Goal: Information Seeking & Learning: Learn about a topic

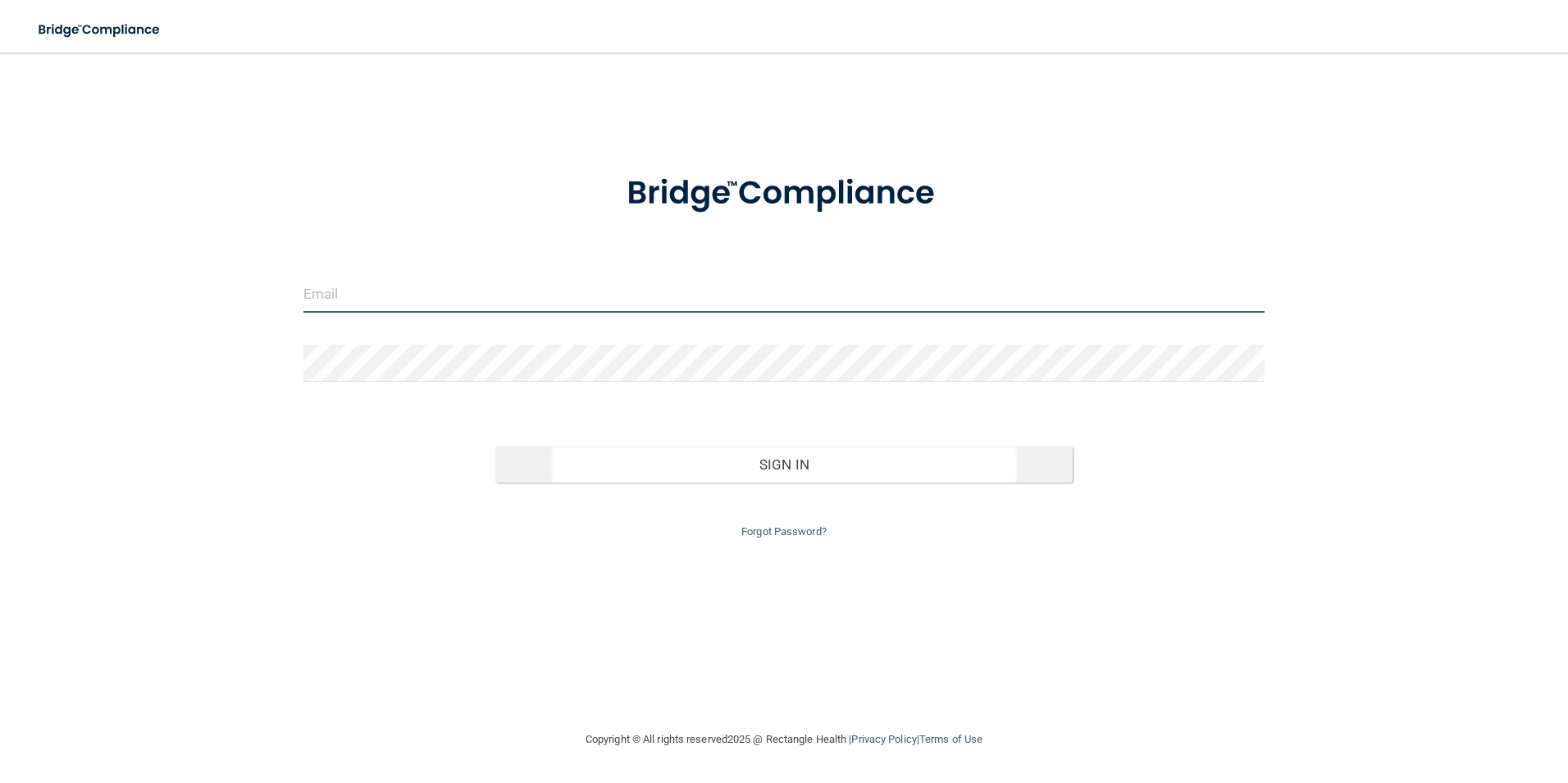
type input "[EMAIL_ADDRESS][DOMAIN_NAME]"
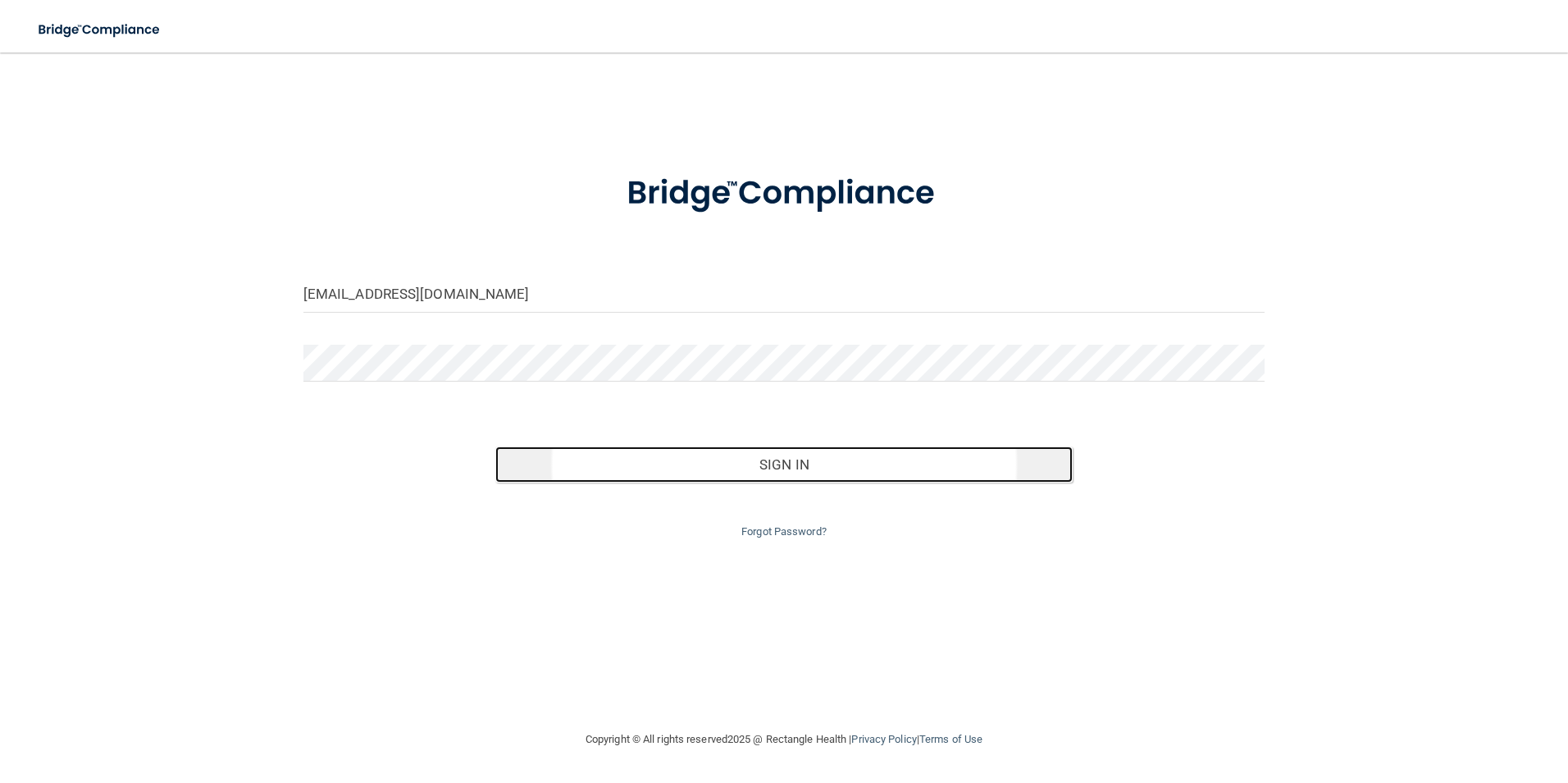
click at [612, 473] on button "Sign In" at bounding box center [784, 465] width 577 height 36
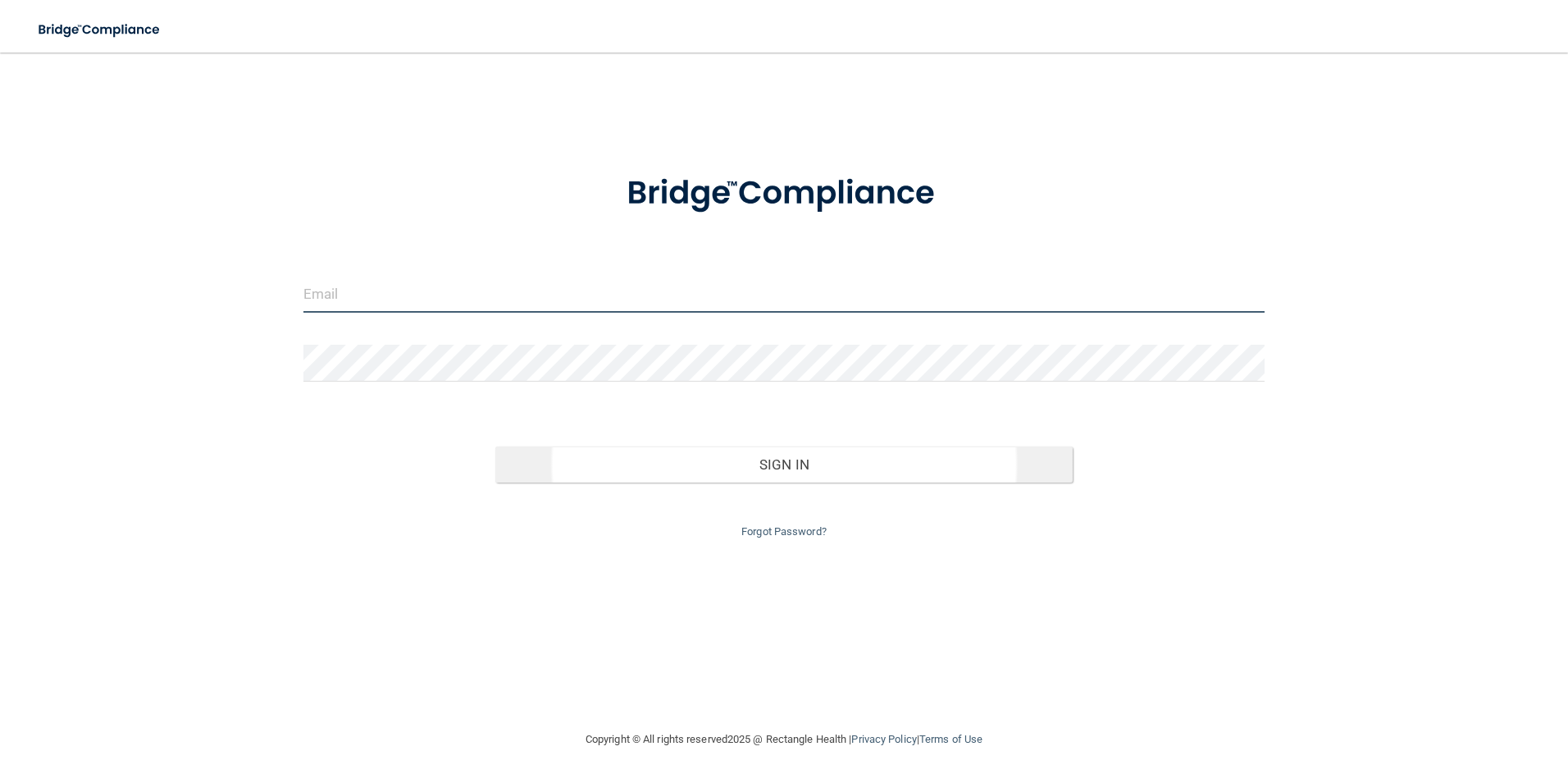
type input "[EMAIL_ADDRESS][DOMAIN_NAME]"
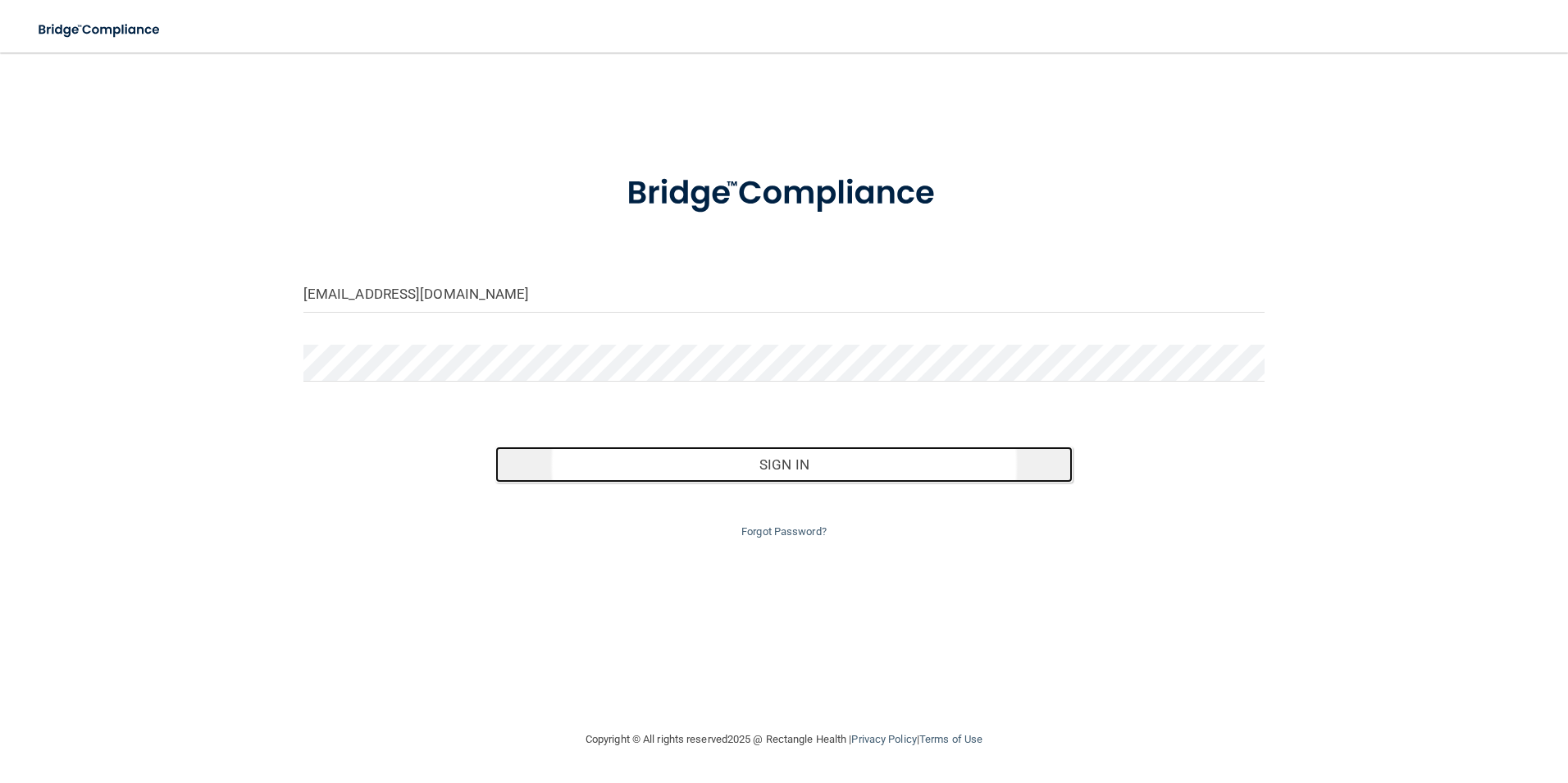
click at [604, 475] on button "Sign In" at bounding box center [784, 465] width 577 height 36
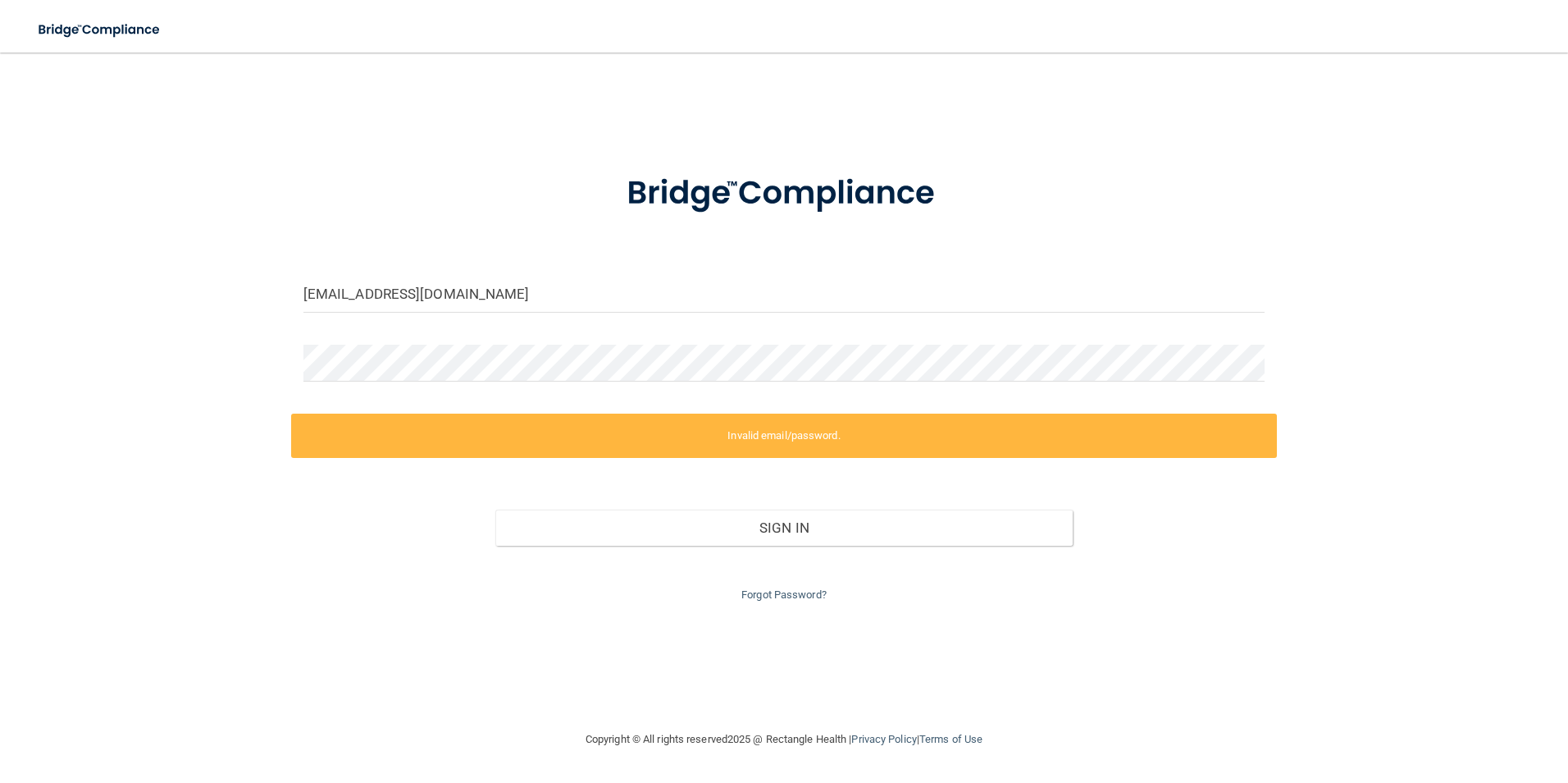
click at [720, 675] on div "[EMAIL_ADDRESS][DOMAIN_NAME] Invalid email/password. You don't have permission …" at bounding box center [784, 391] width 1502 height 644
click at [356, 690] on div "[EMAIL_ADDRESS][DOMAIN_NAME] Invalid email/password. You don't have permission …" at bounding box center [784, 391] width 1502 height 644
click at [422, 612] on div "[EMAIL_ADDRESS][DOMAIN_NAME] Invalid email/password. You don't have permission …" at bounding box center [784, 391] width 1502 height 644
click at [414, 701] on div "[EMAIL_ADDRESS][DOMAIN_NAME] Invalid email/password. You don't have permission …" at bounding box center [784, 391] width 1502 height 644
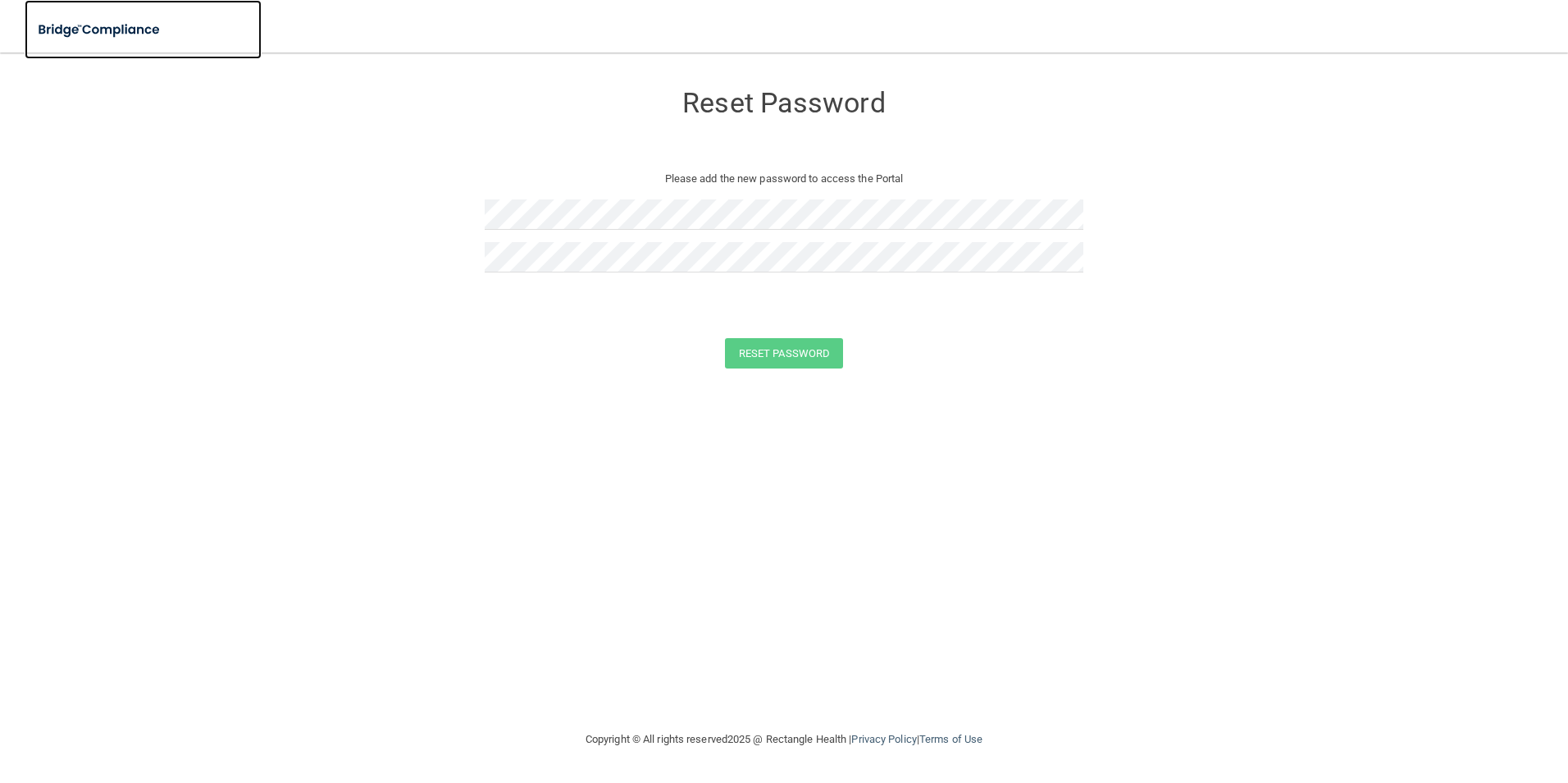
click at [132, 24] on img at bounding box center [100, 29] width 151 height 34
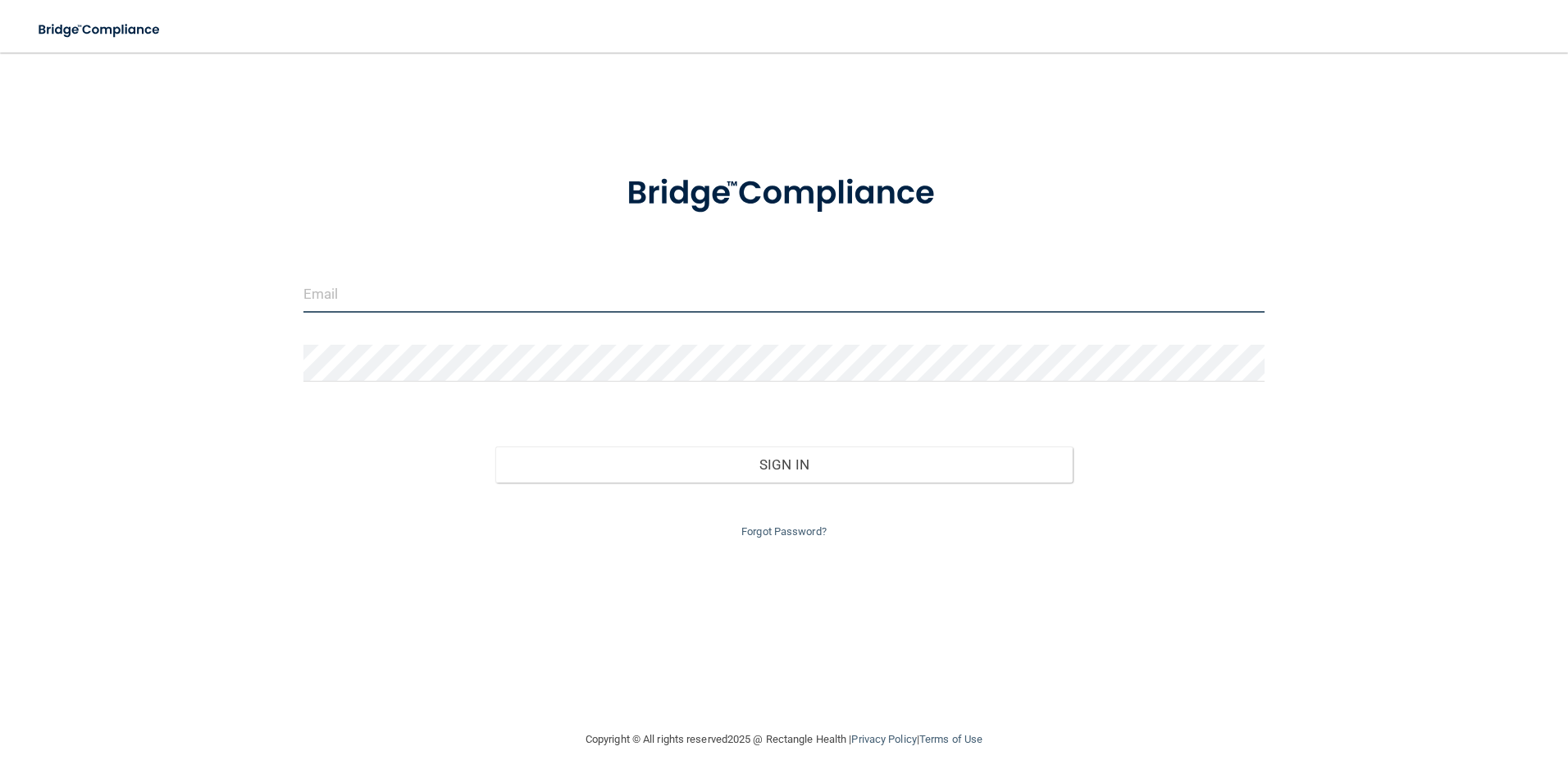
type input "[EMAIL_ADDRESS][DOMAIN_NAME]"
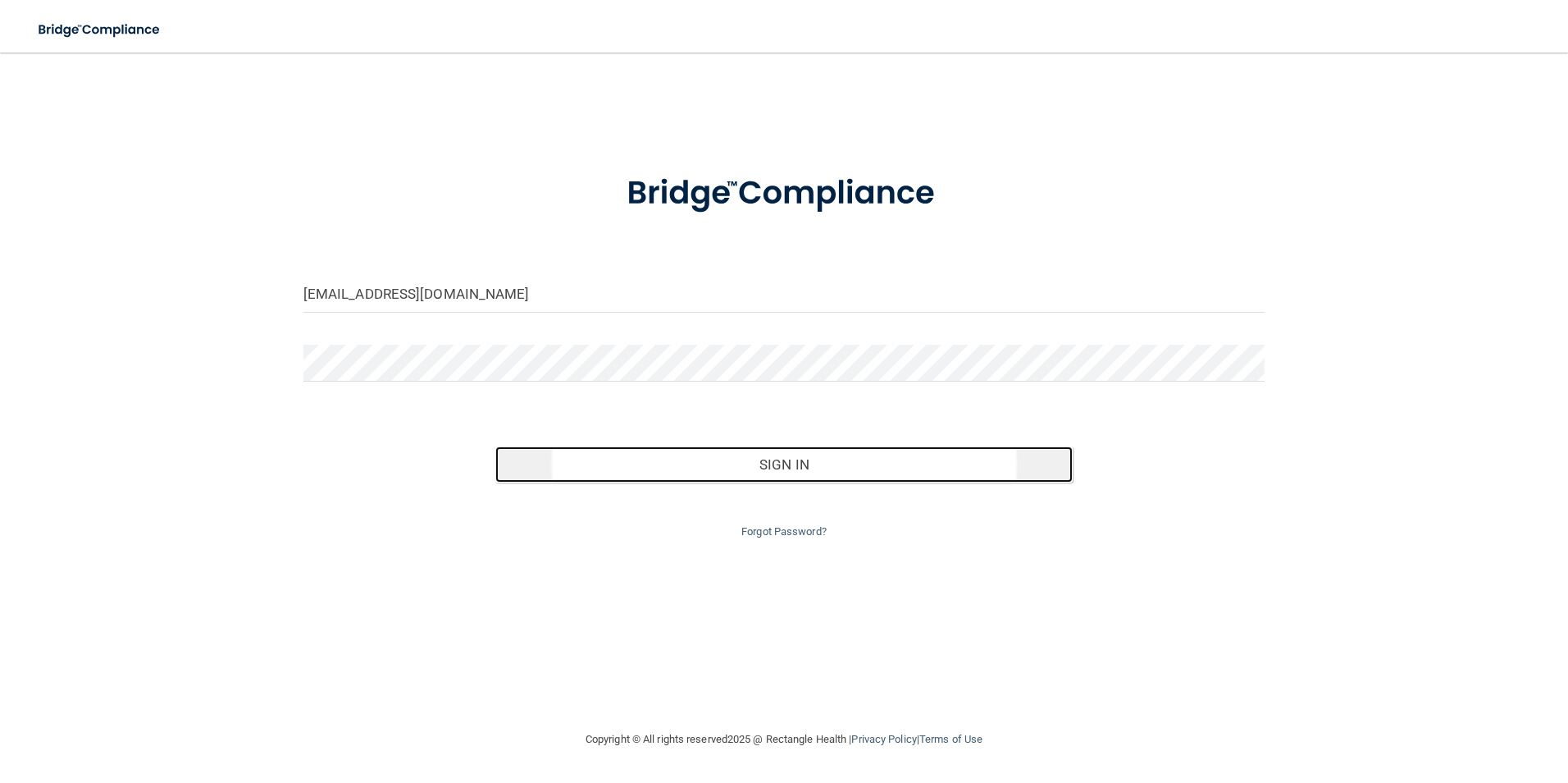
click at [820, 468] on button "Sign In" at bounding box center [784, 465] width 577 height 36
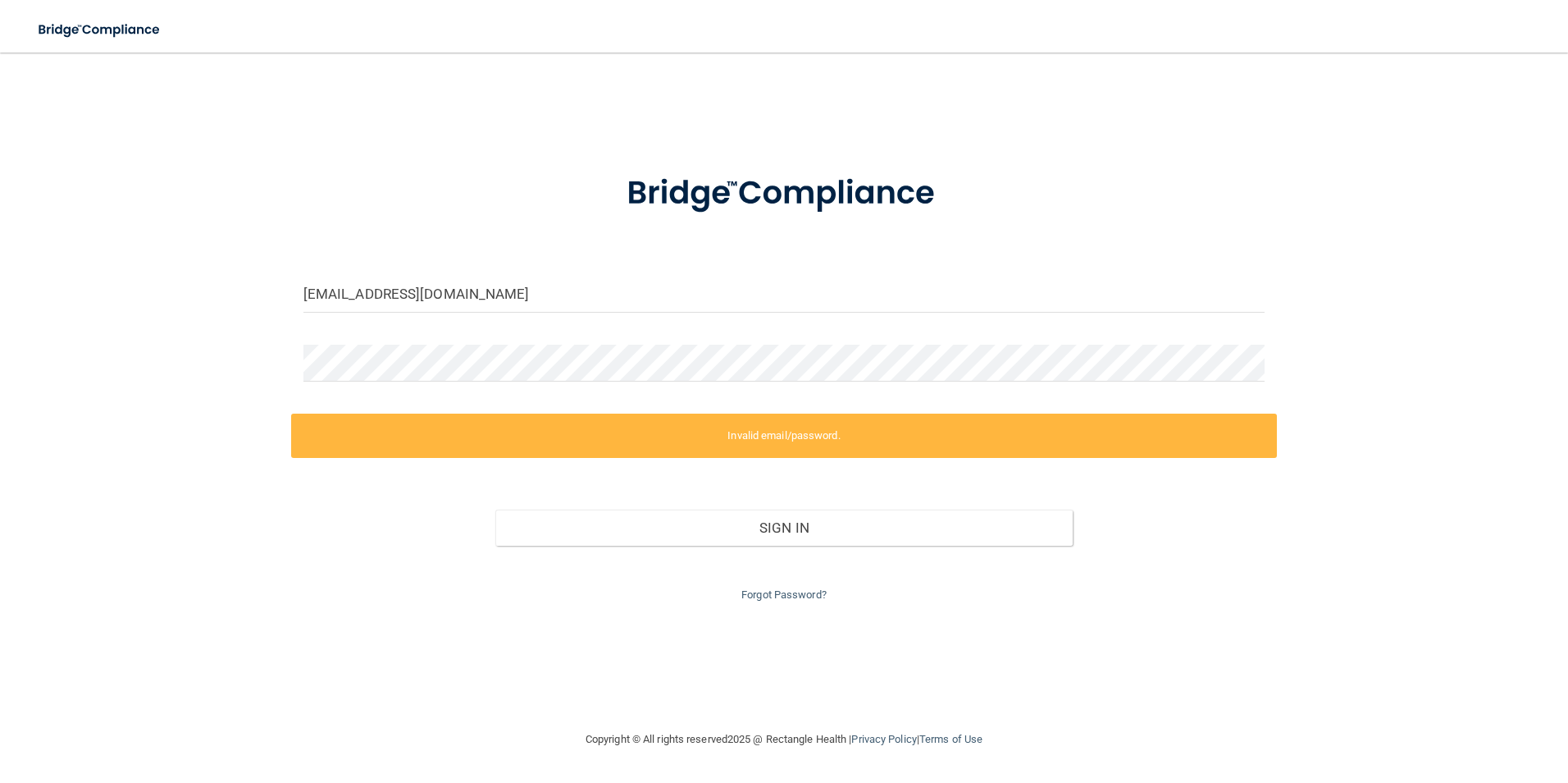
click at [359, 720] on footer "Copyright © All rights reserved 2025 @ Rectangle Health | Privacy Policy | Term…" at bounding box center [784, 739] width 1502 height 54
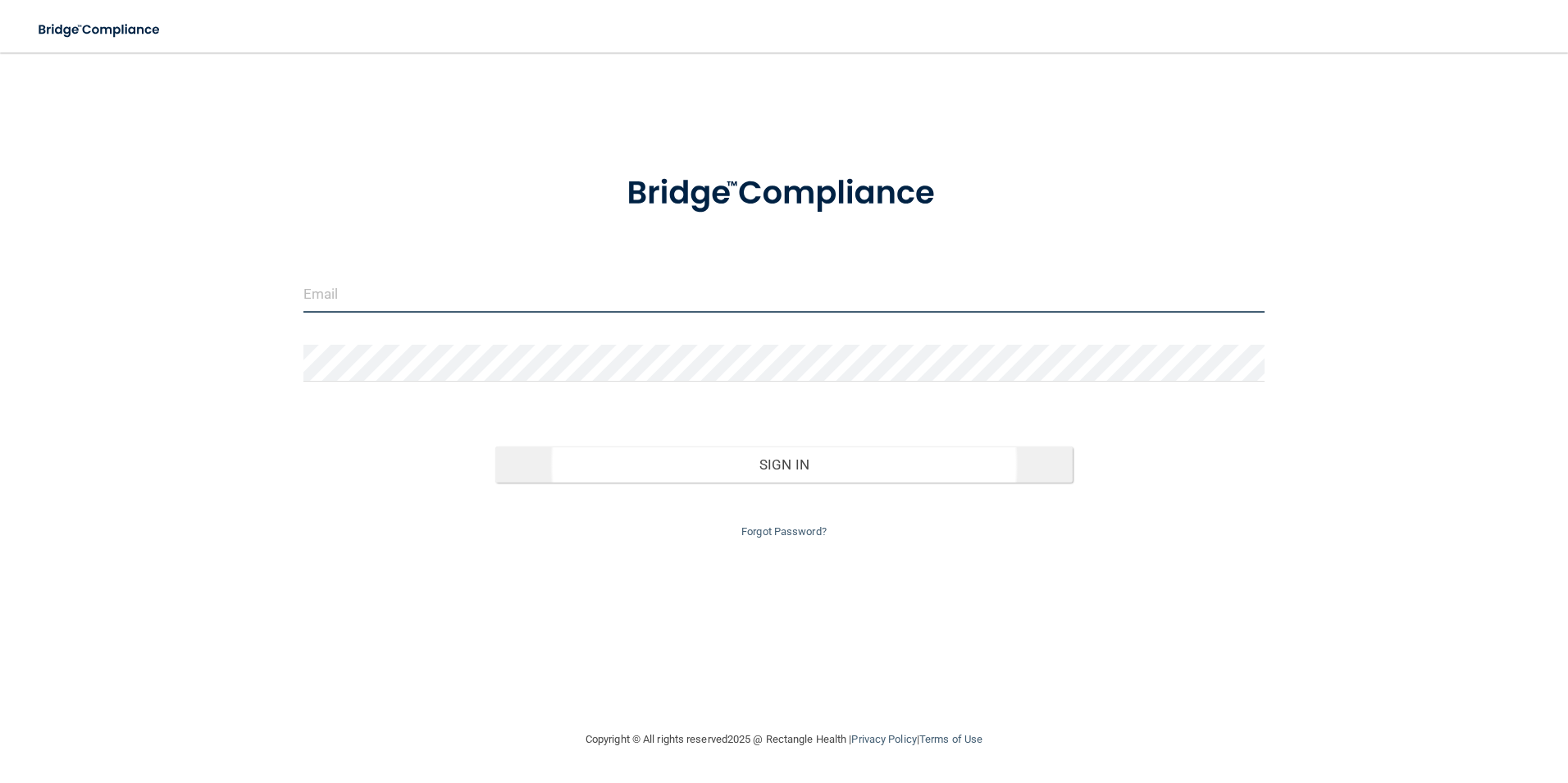
type input "[EMAIL_ADDRESS][DOMAIN_NAME]"
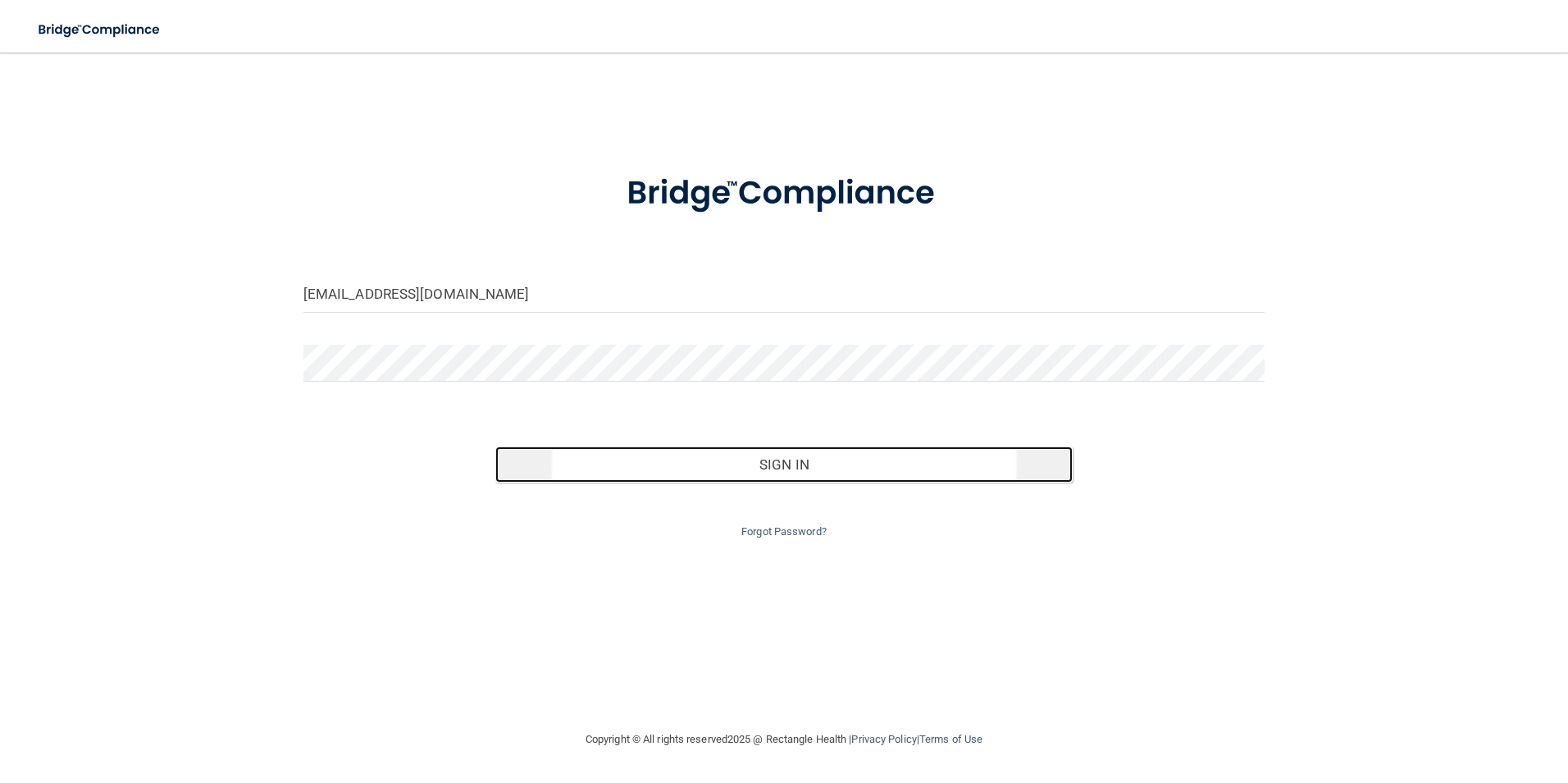
click at [853, 463] on button "Sign In" at bounding box center [784, 465] width 577 height 36
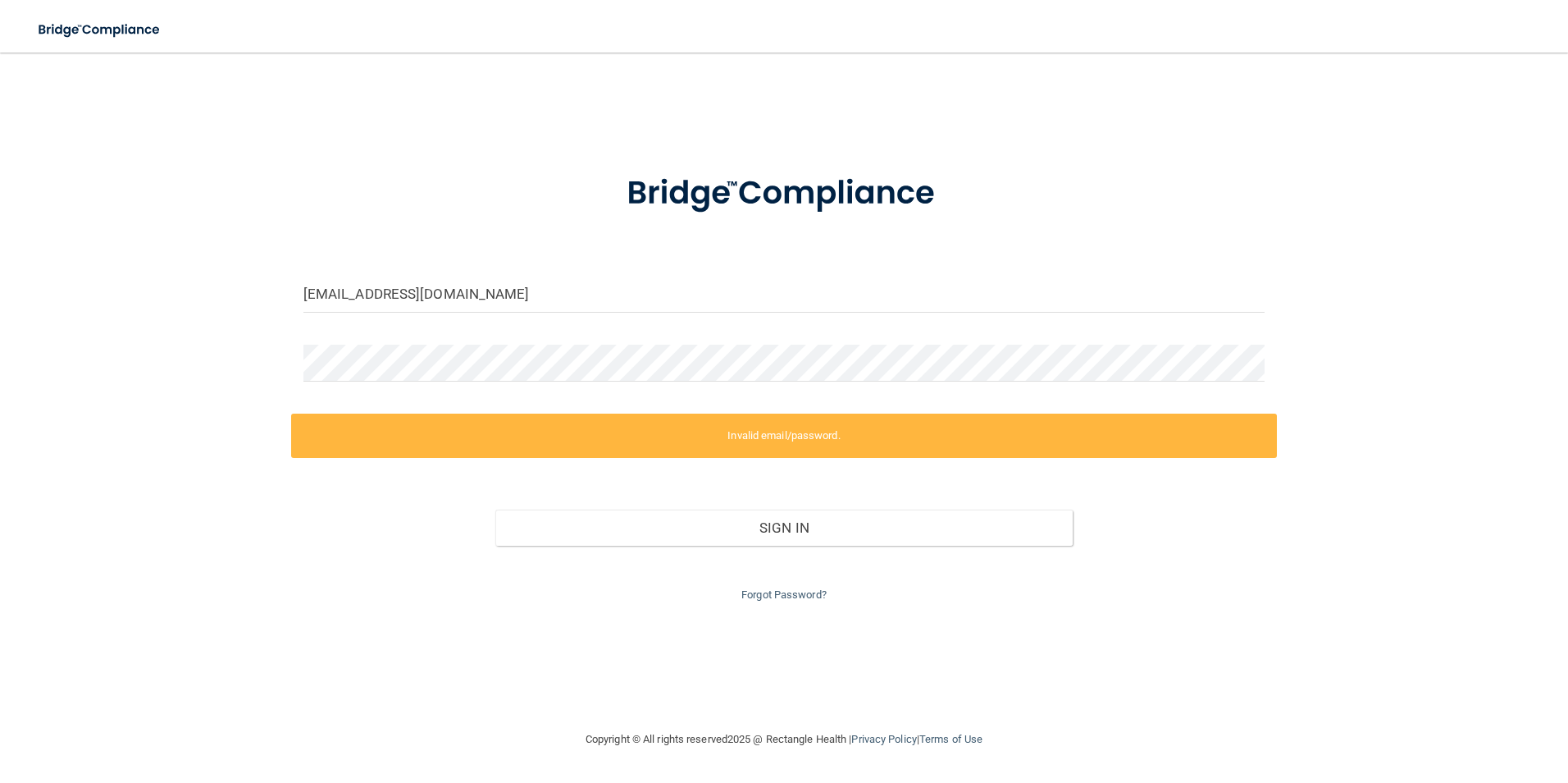
click at [406, 591] on div "Forgot Password?" at bounding box center [784, 574] width 987 height 59
click at [478, 148] on div "hkearns@christiancounseling.org Invalid email/password. You don't have permissi…" at bounding box center [784, 391] width 1502 height 644
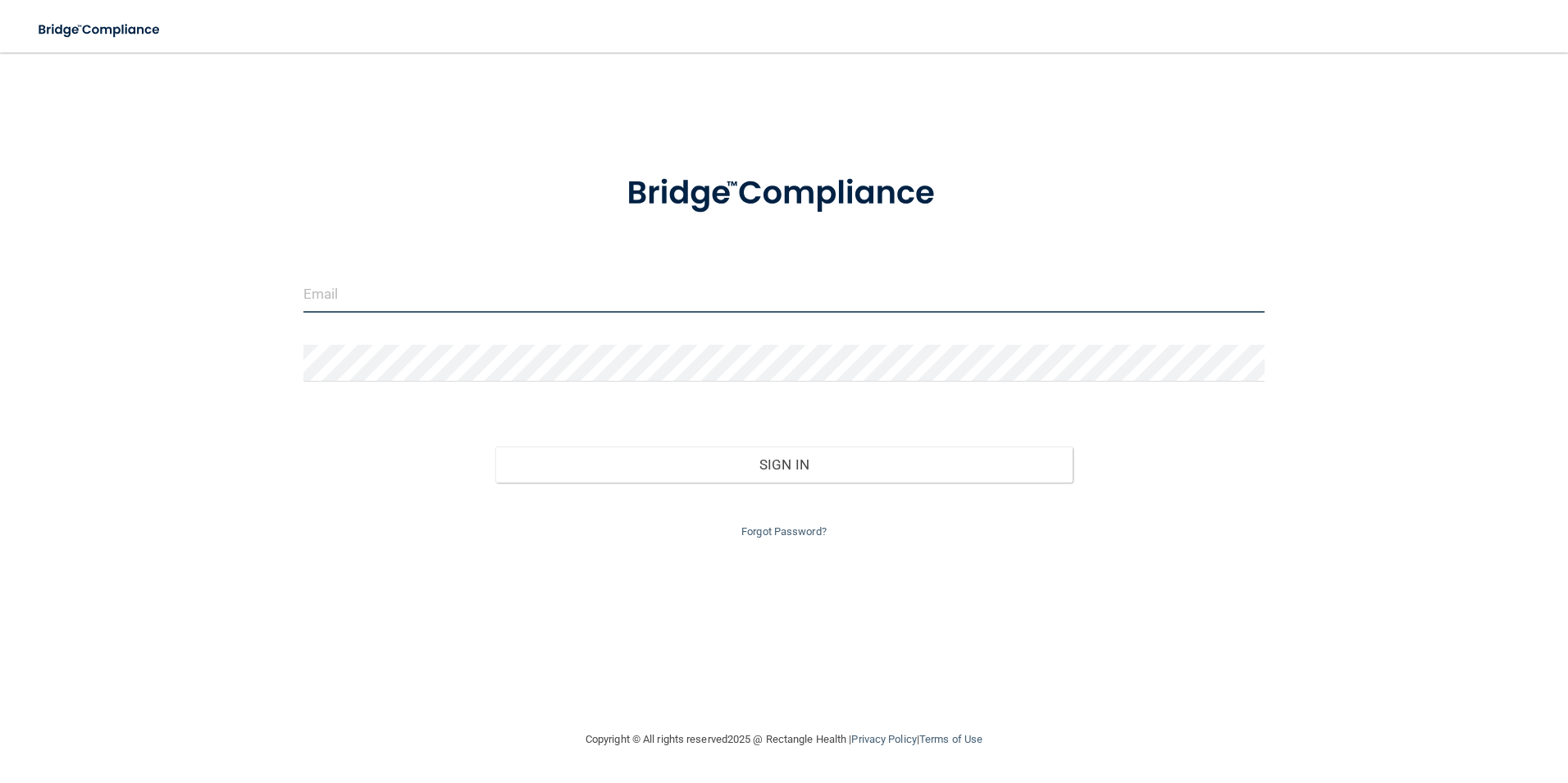
type input "[EMAIL_ADDRESS][DOMAIN_NAME]"
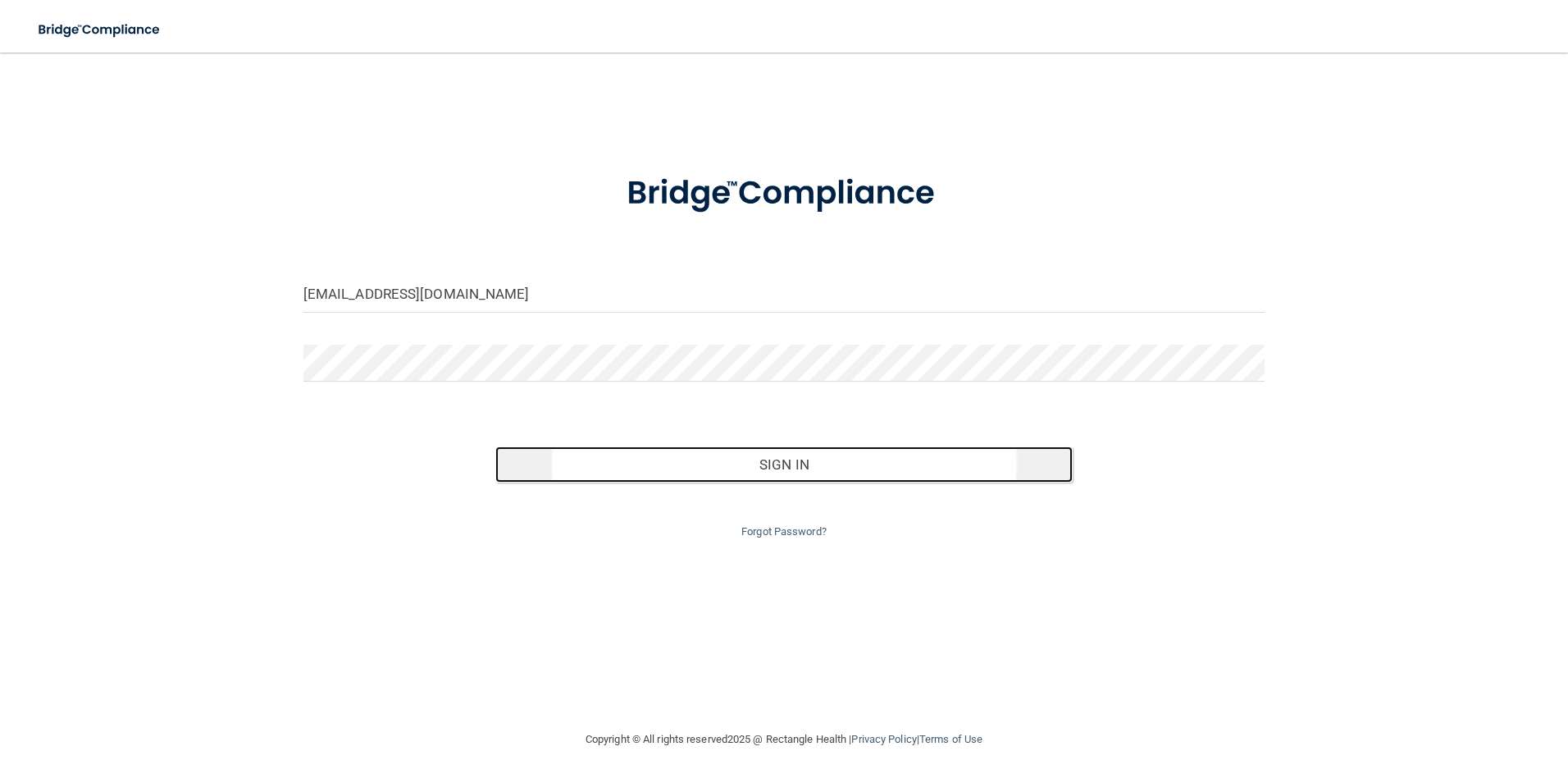
click at [870, 465] on button "Sign In" at bounding box center [784, 465] width 577 height 36
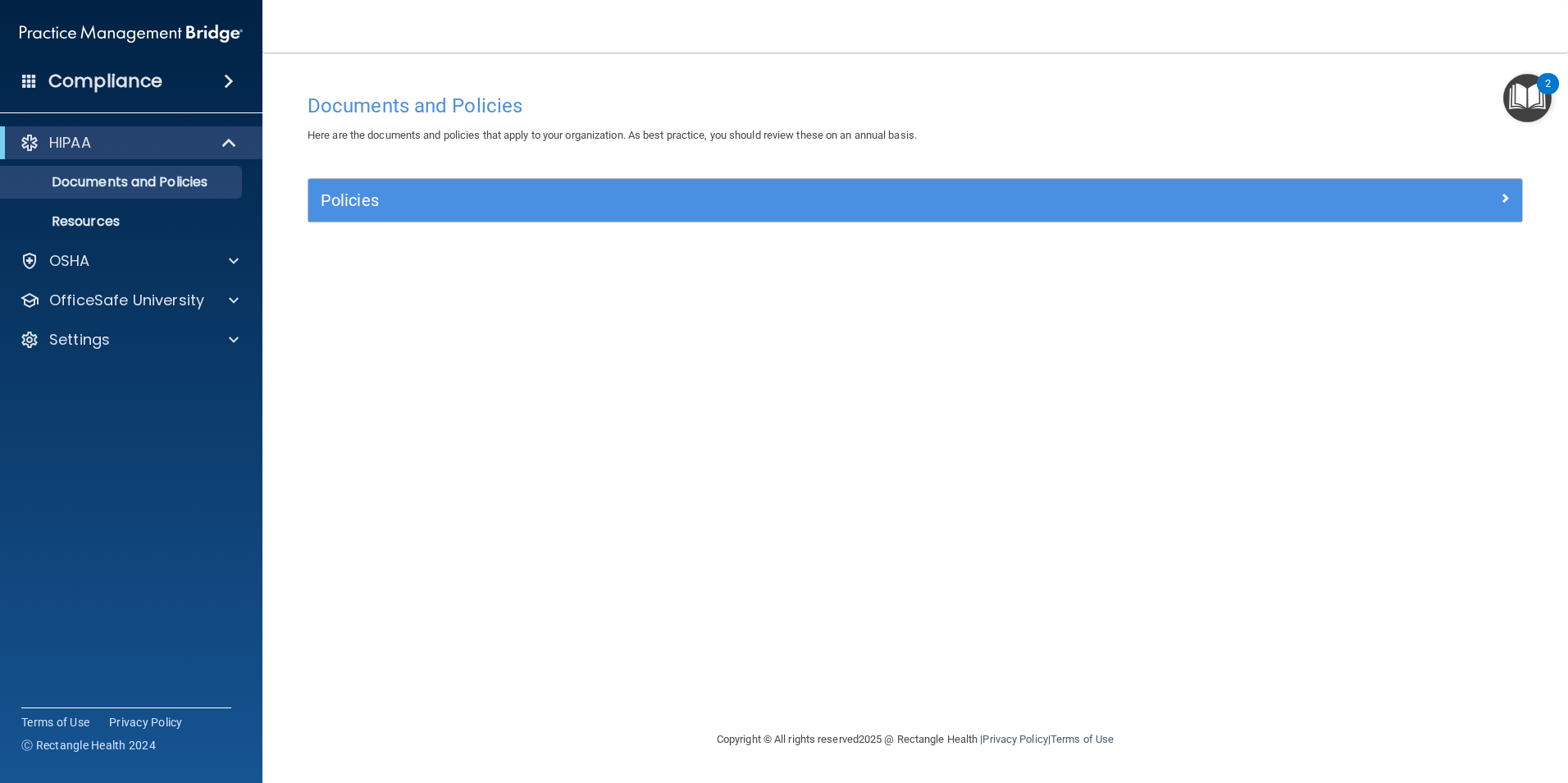
click at [1335, 500] on div "Documents and Policies Here are the documents and policies that apply to your o…" at bounding box center [914, 407] width 1240 height 644
click at [1203, 659] on div "Documents and Policies Here are the documents and policies that apply to your o…" at bounding box center [914, 407] width 1240 height 644
click at [225, 256] on div at bounding box center [230, 261] width 41 height 20
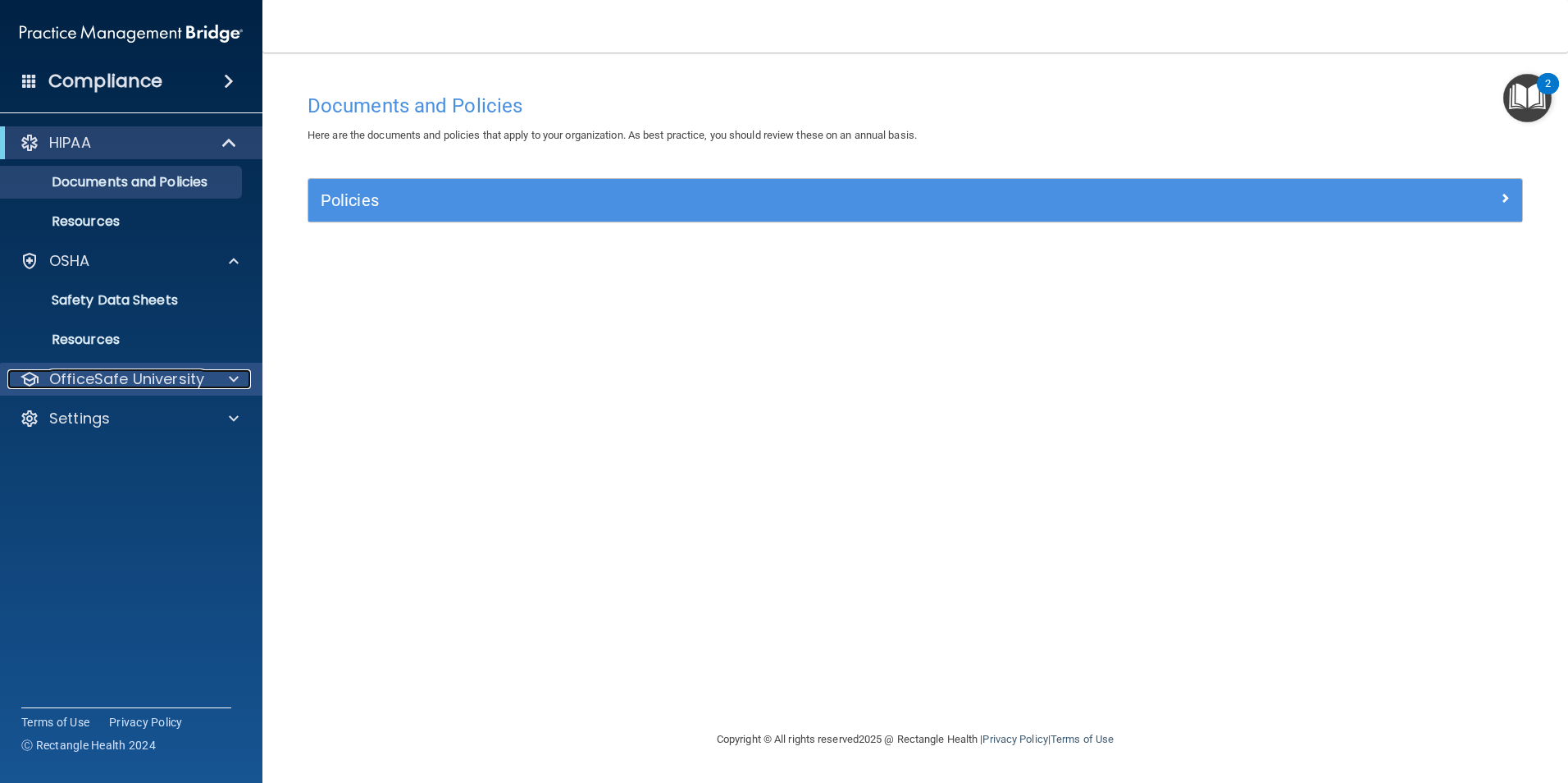
click at [141, 387] on p "OfficeSafe University" at bounding box center [126, 379] width 155 height 20
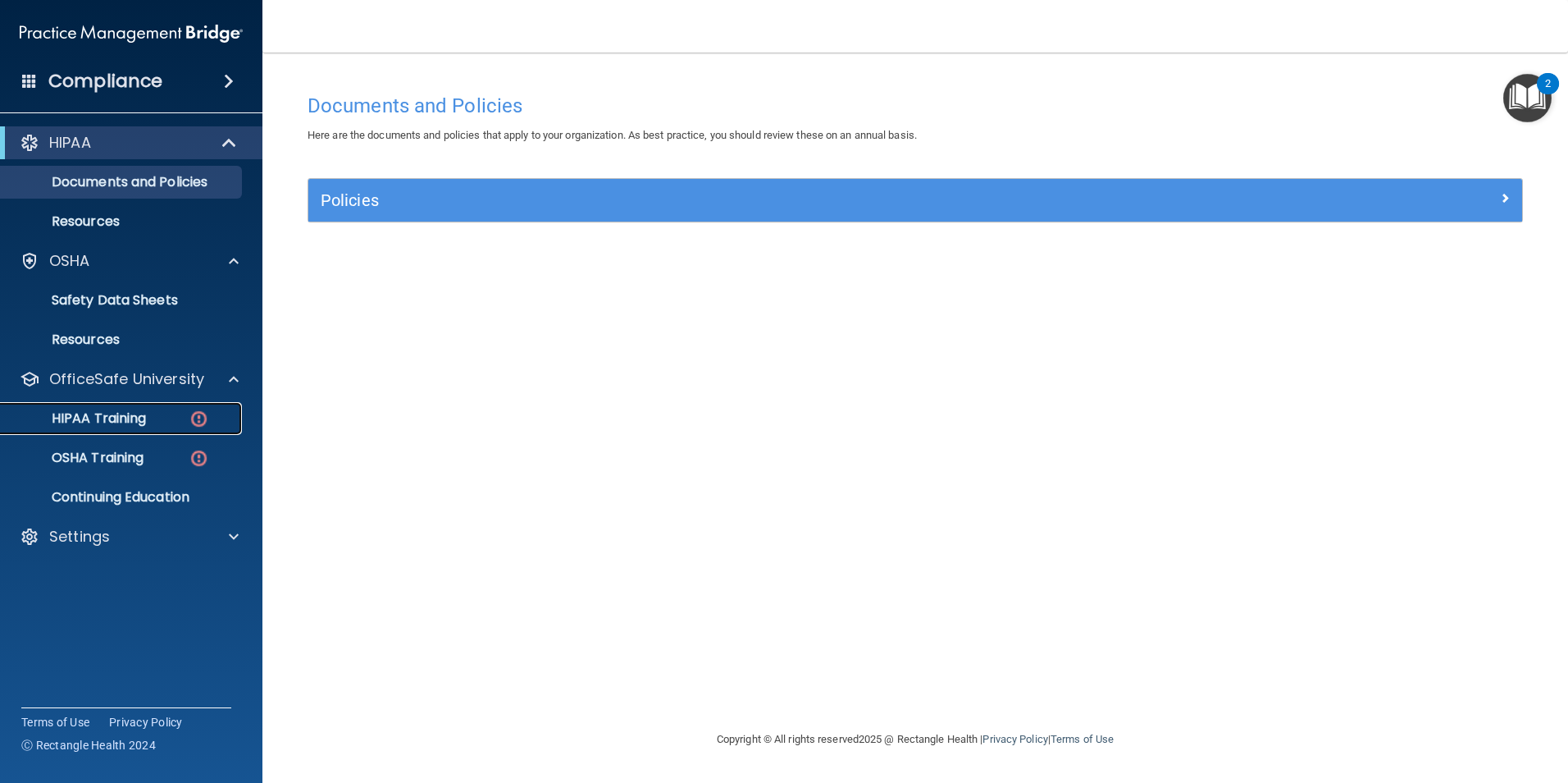
click at [148, 421] on div "HIPAA Training" at bounding box center [122, 418] width 224 height 16
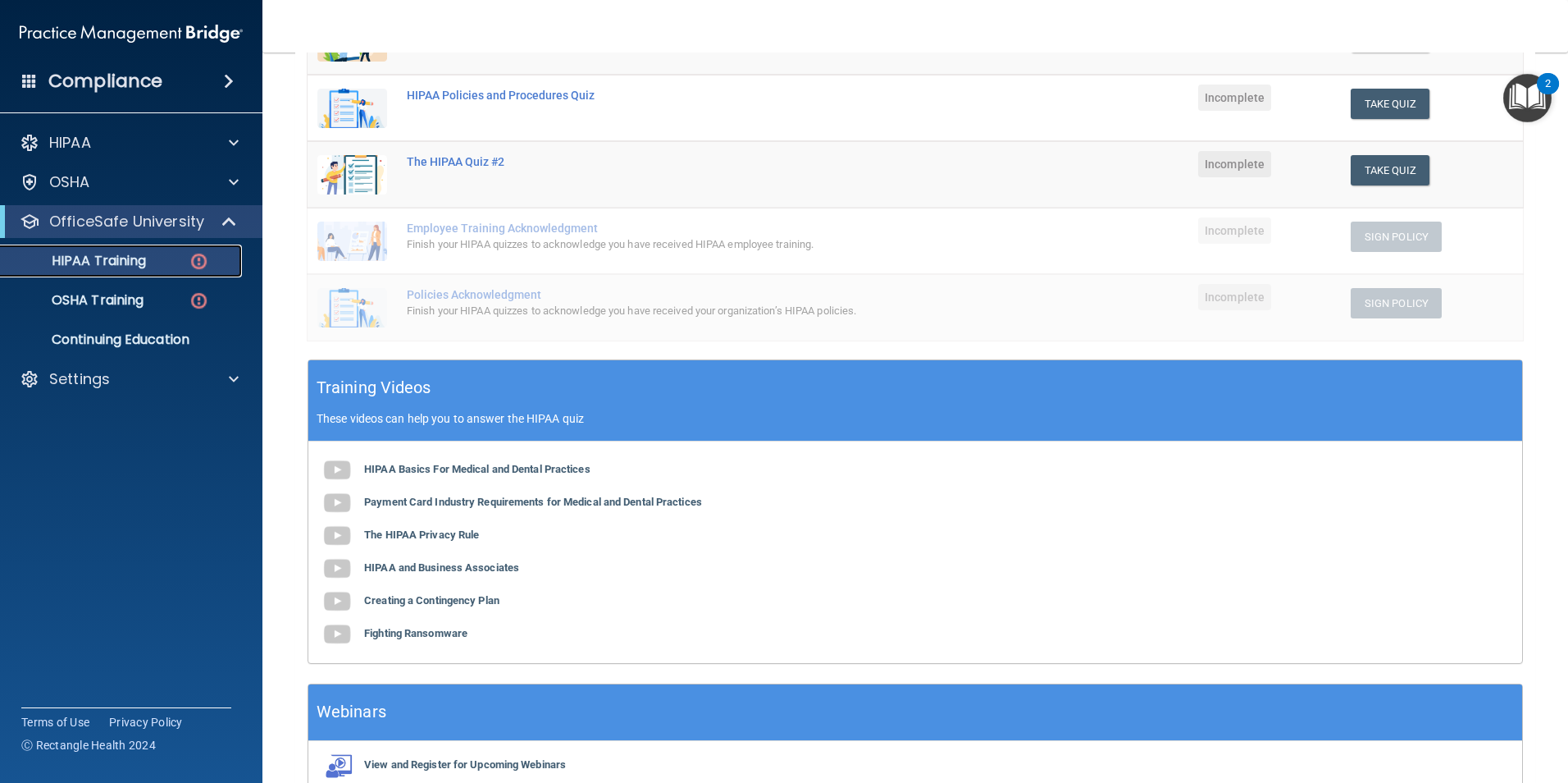
scroll to position [121, 0]
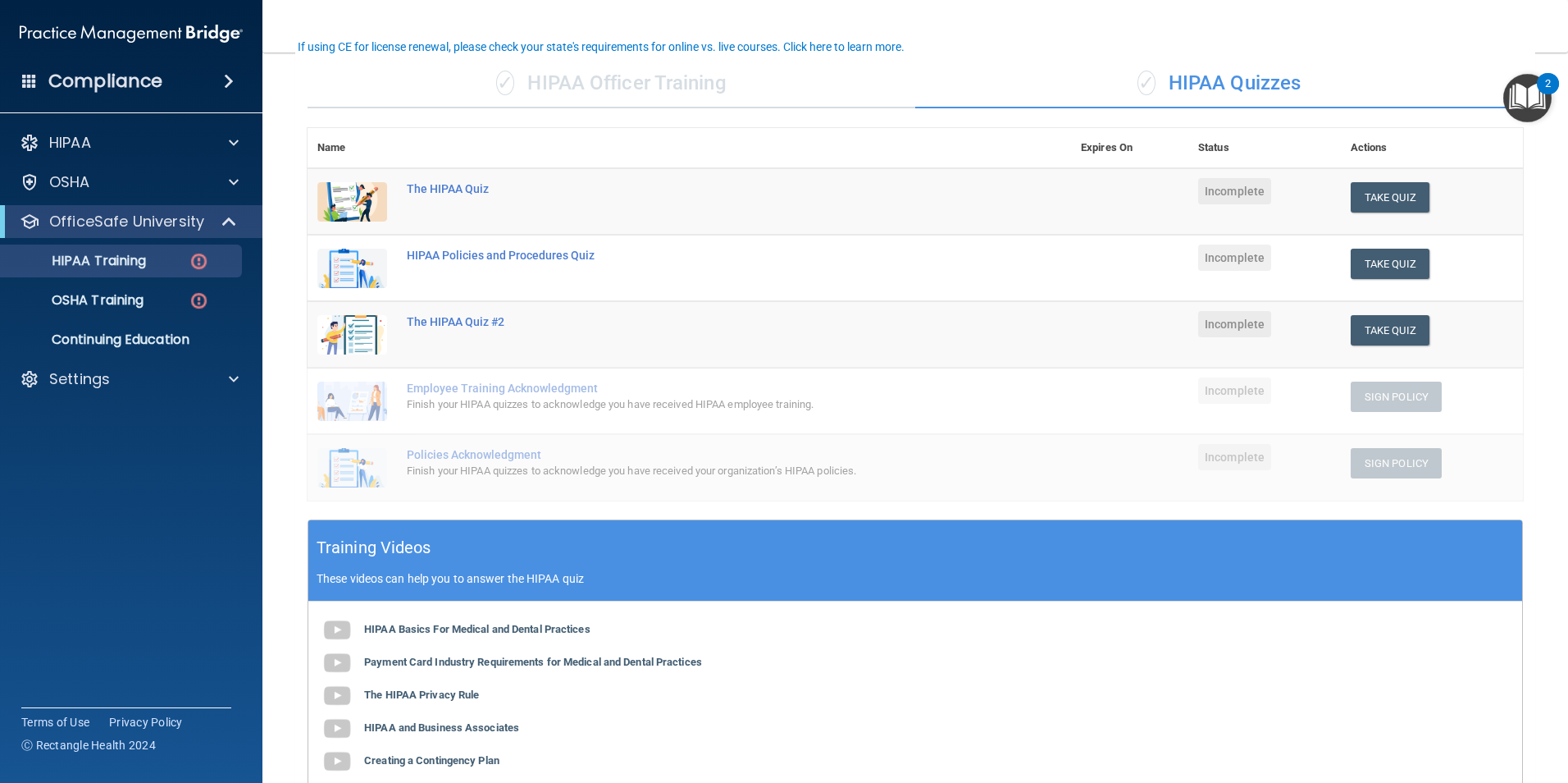
click at [684, 91] on div "✓ HIPAA Officer Training" at bounding box center [611, 83] width 608 height 49
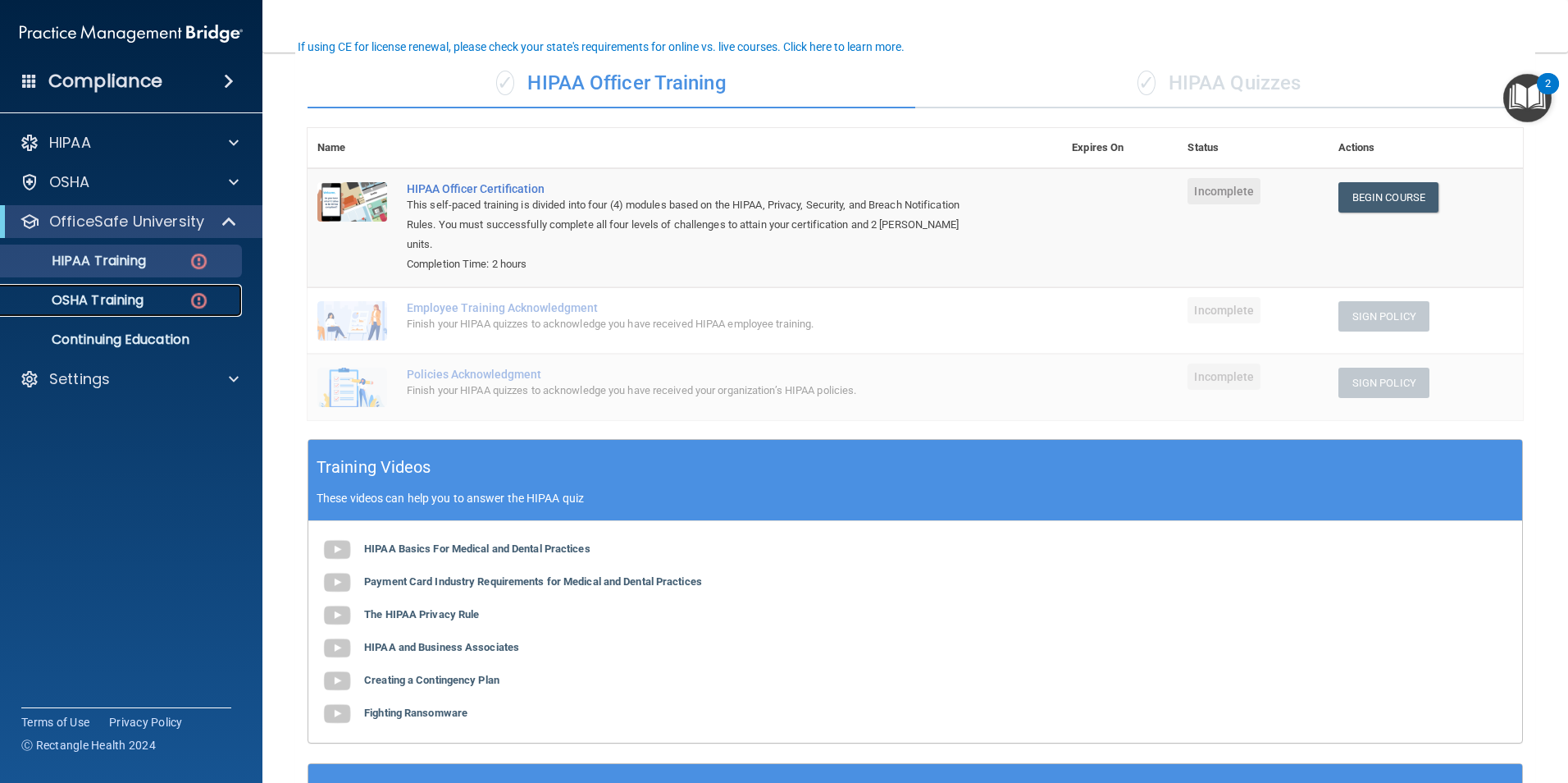
click at [143, 307] on p "OSHA Training" at bounding box center [77, 300] width 132 height 16
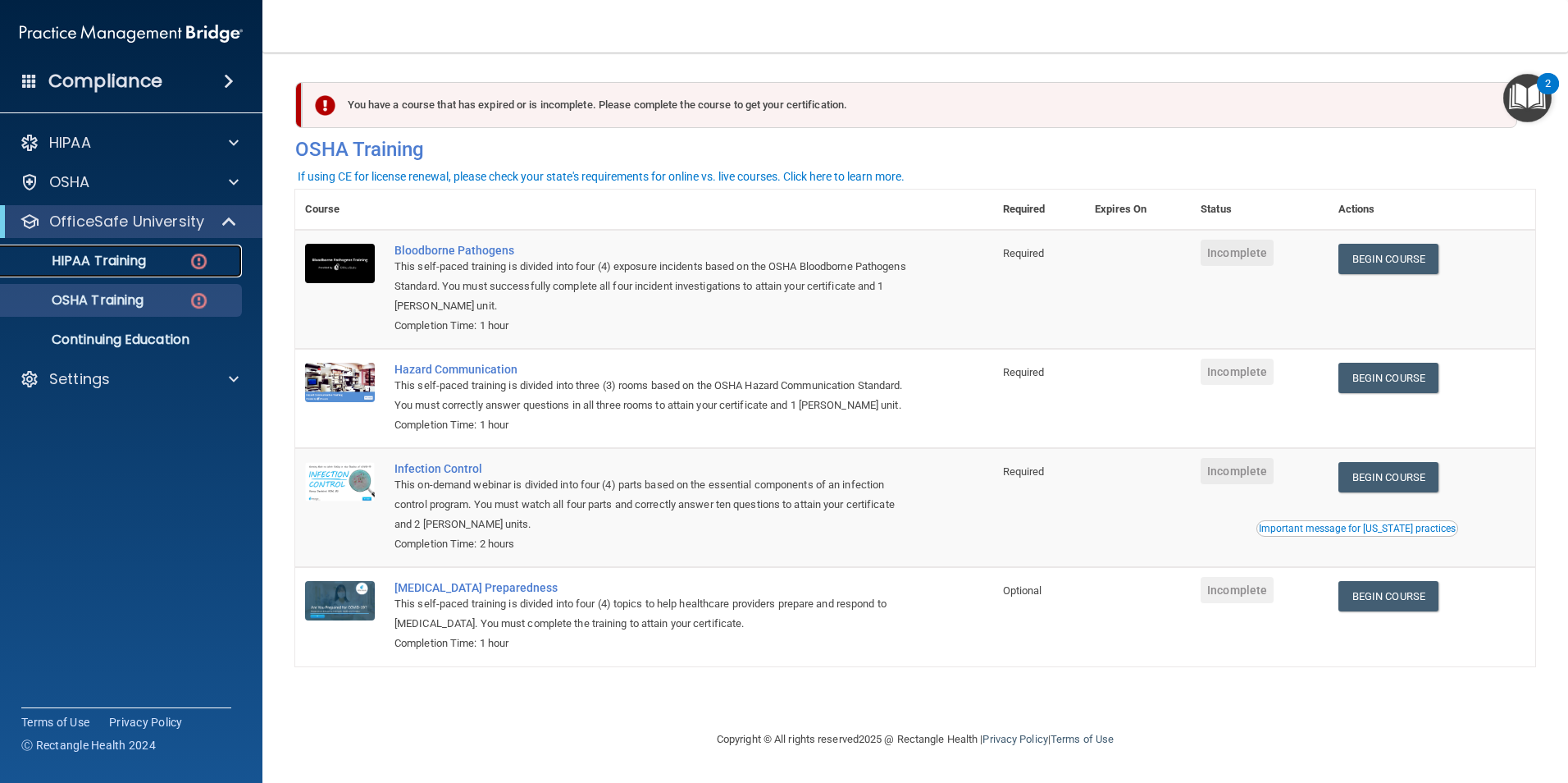
click at [150, 255] on div "HIPAA Training" at bounding box center [122, 260] width 224 height 16
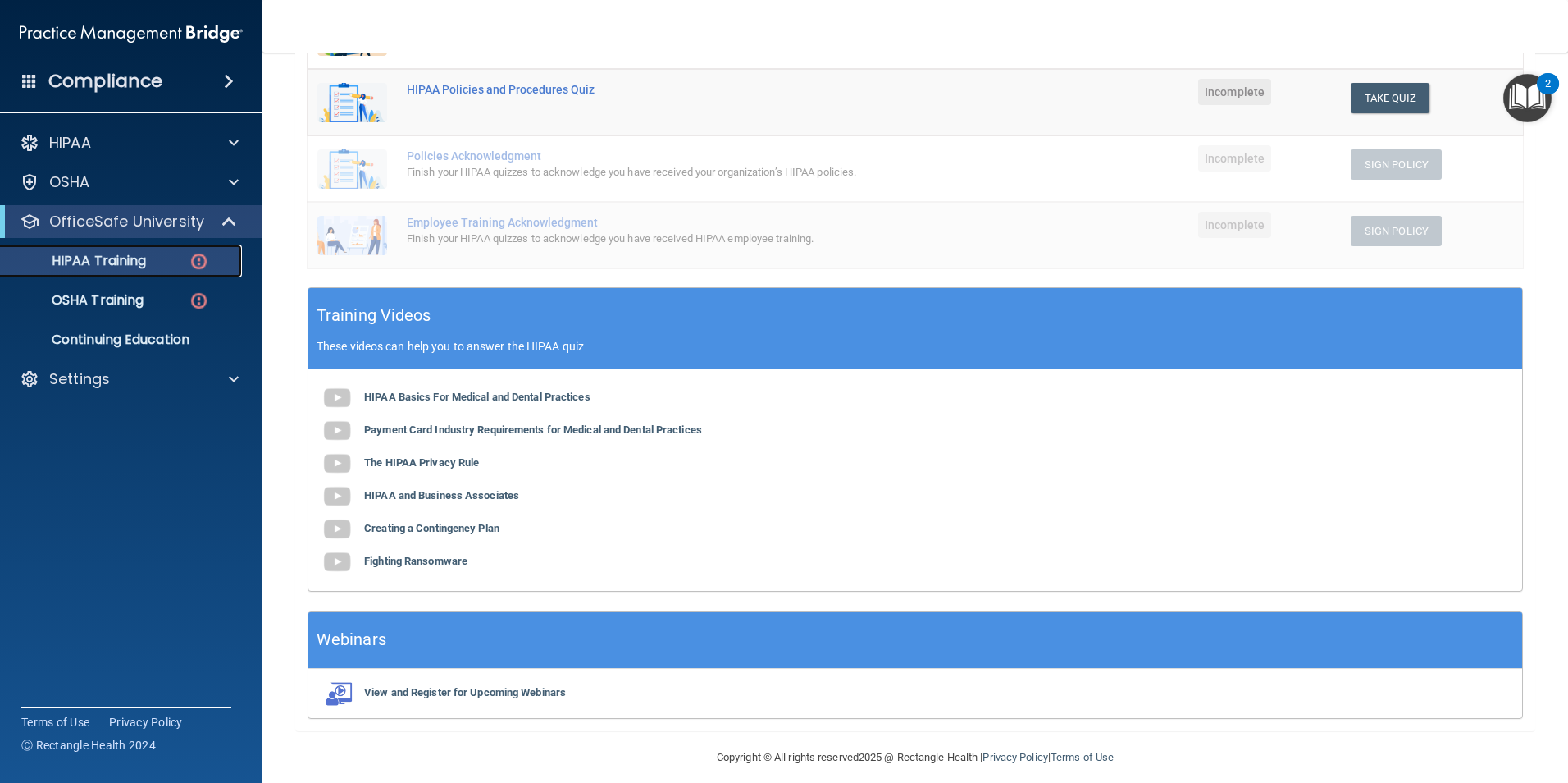
scroll to position [367, 0]
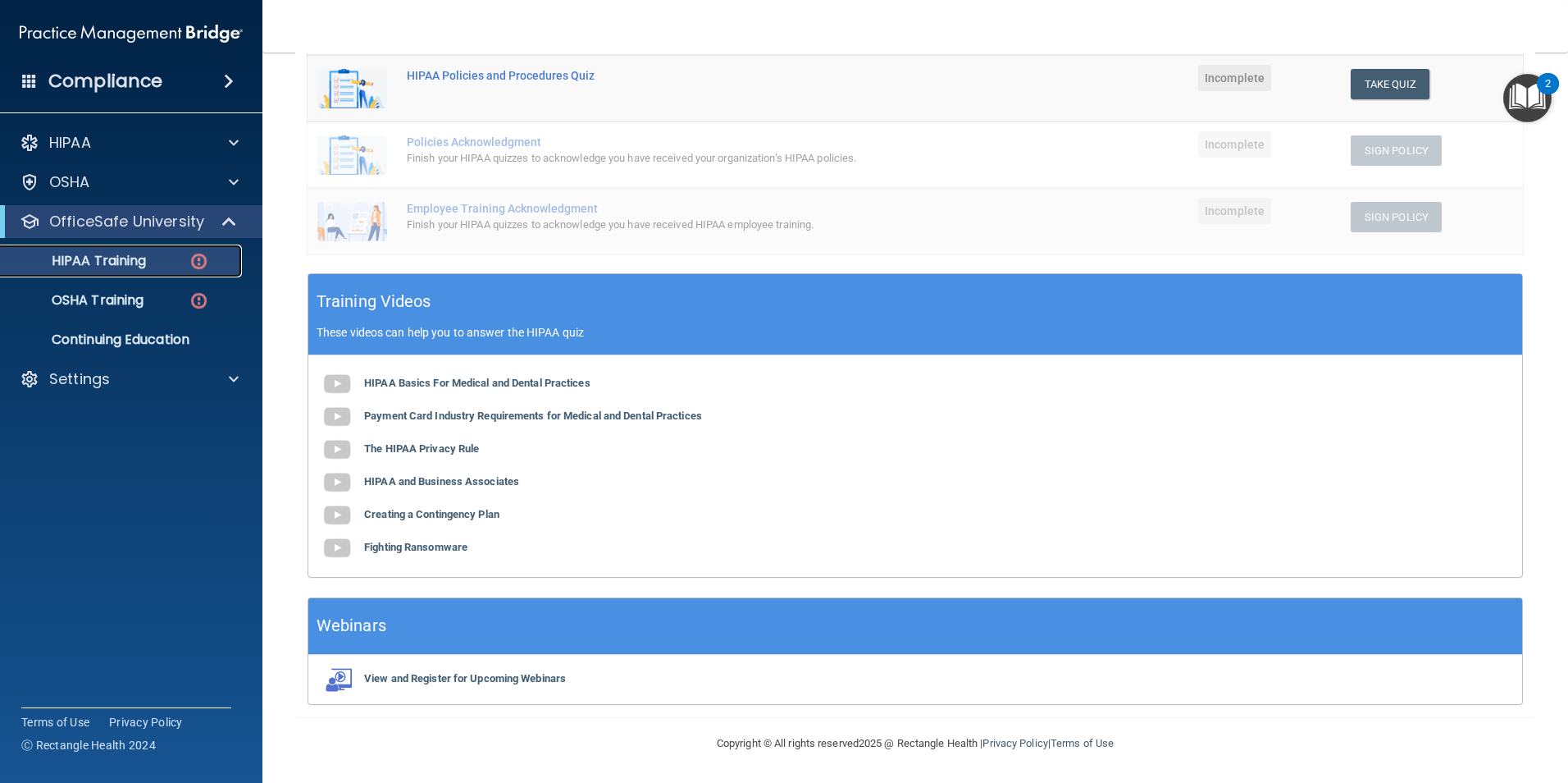
click at [143, 267] on p "HIPAA Training" at bounding box center [78, 260] width 135 height 16
click at [437, 387] on b "HIPAA Basics For Medical and Dental Practices" at bounding box center [477, 383] width 227 height 13
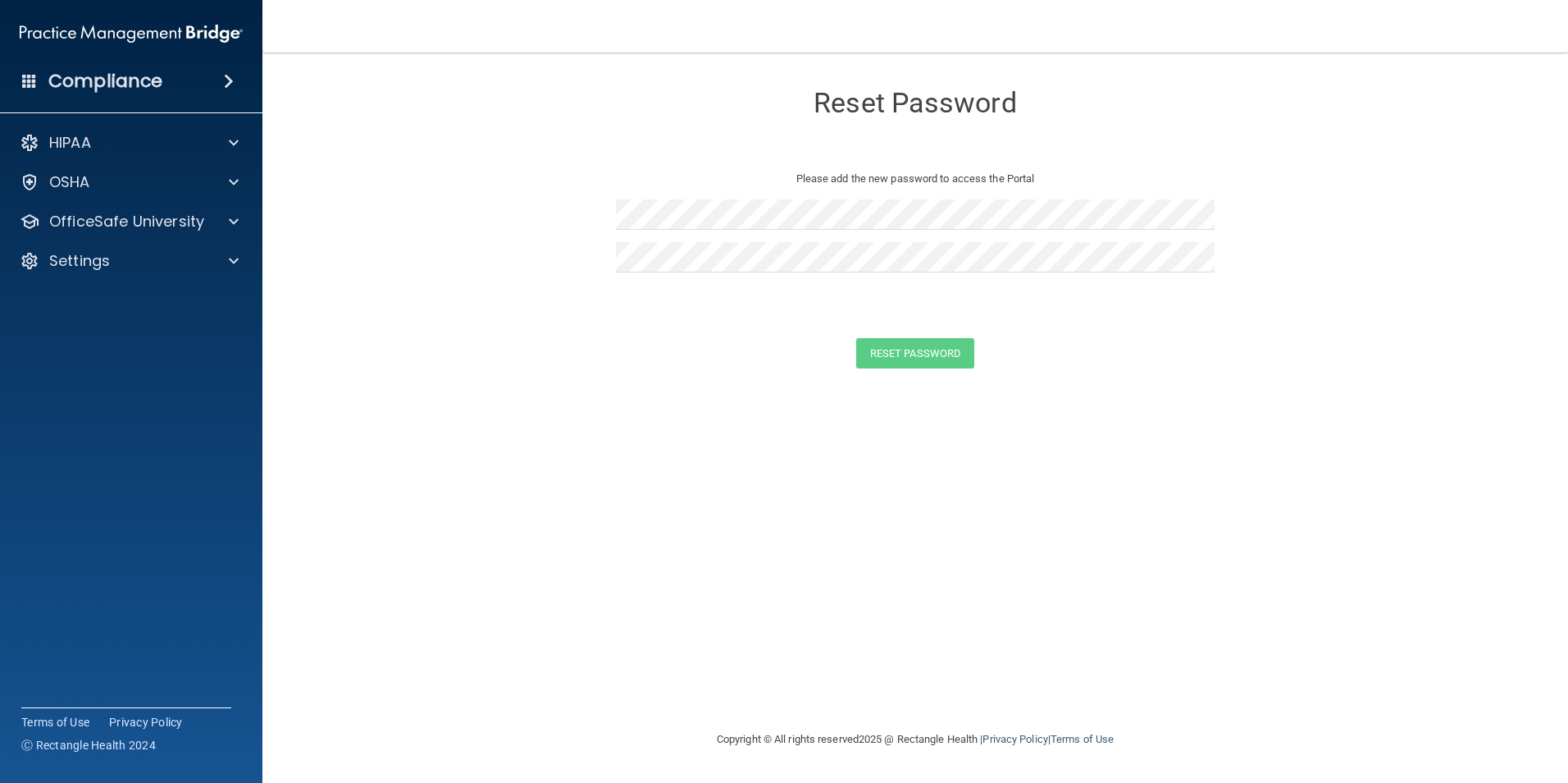
click at [652, 669] on div "Reset Password Please add the new password to access the Portal Reset Password …" at bounding box center [914, 391] width 1240 height 644
click at [143, 85] on h4 "Compliance" at bounding box center [105, 81] width 114 height 23
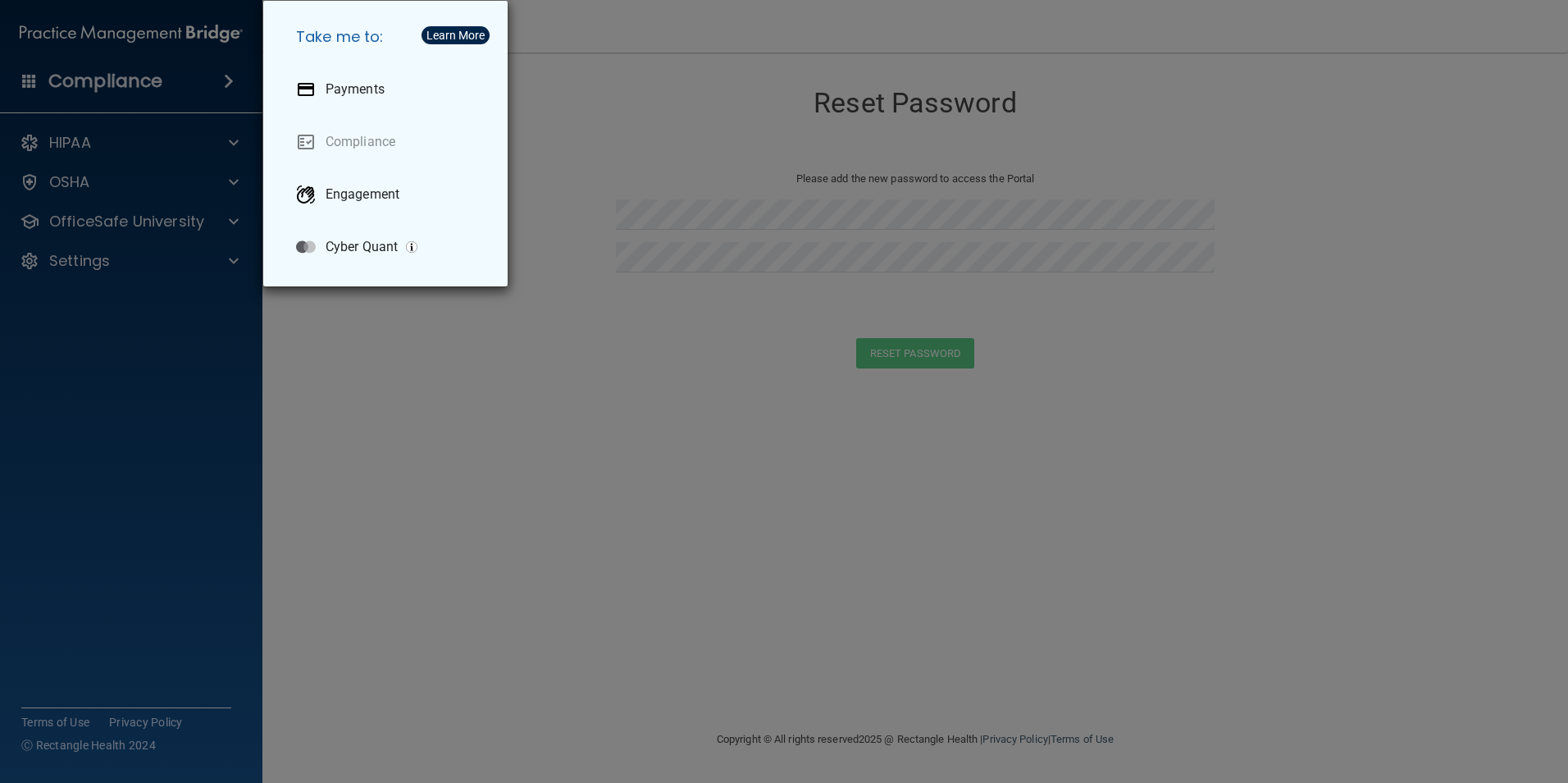
click at [173, 75] on div "Take me to: Payments Compliance Engagement Cyber Quant" at bounding box center [784, 391] width 1568 height 783
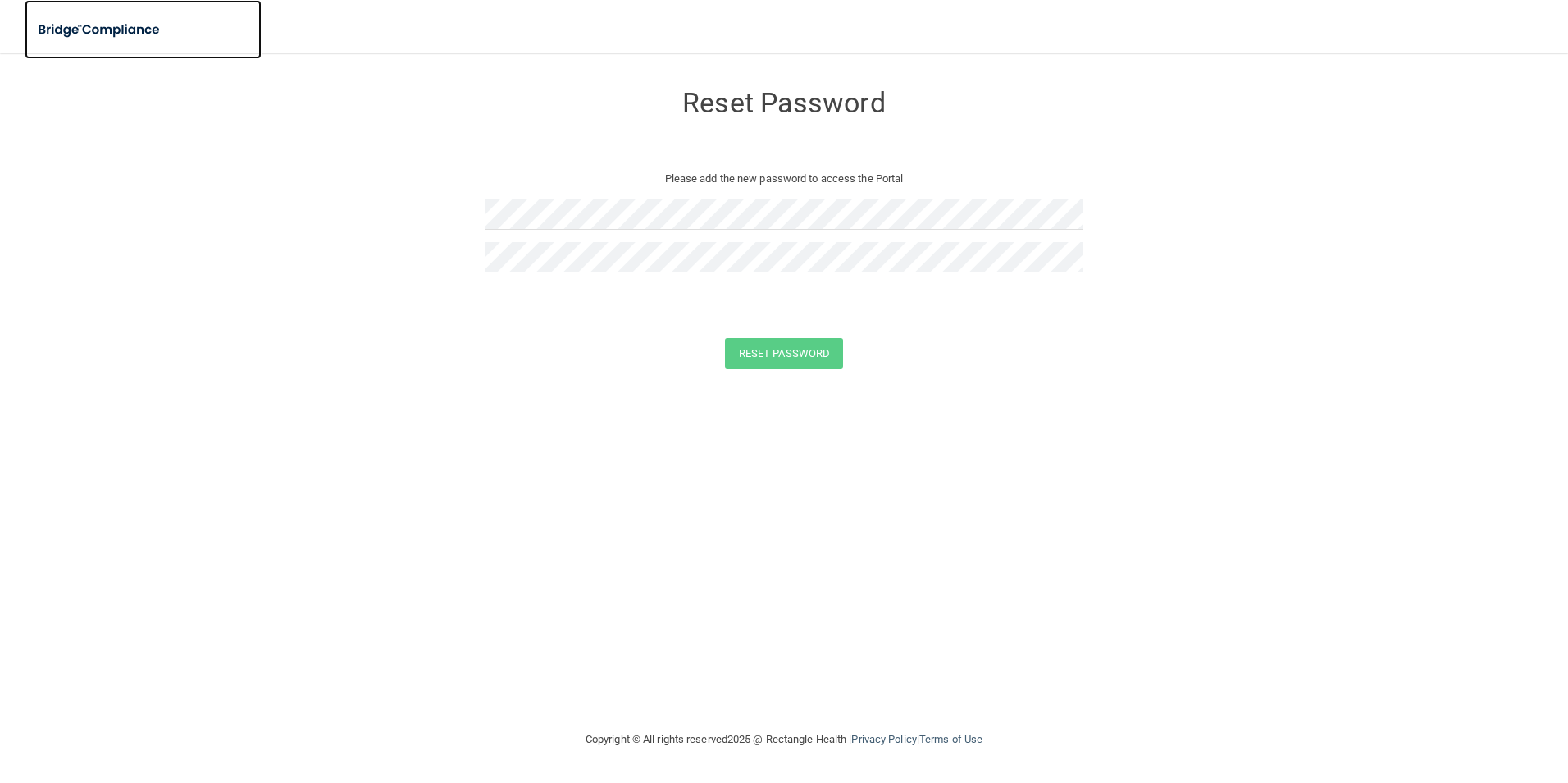
click at [146, 32] on img at bounding box center [100, 29] width 151 height 34
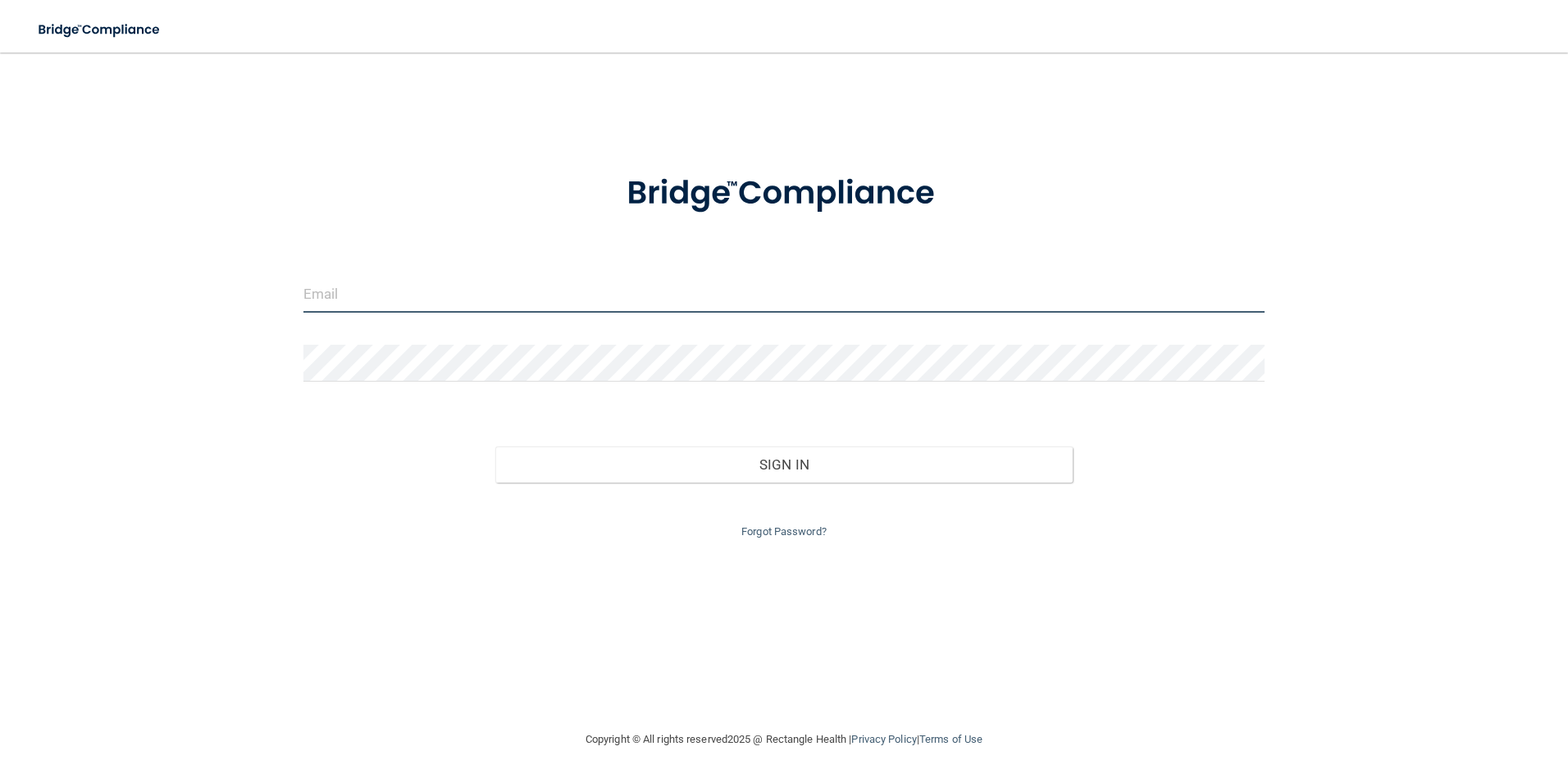
type input "[EMAIL_ADDRESS][DOMAIN_NAME]"
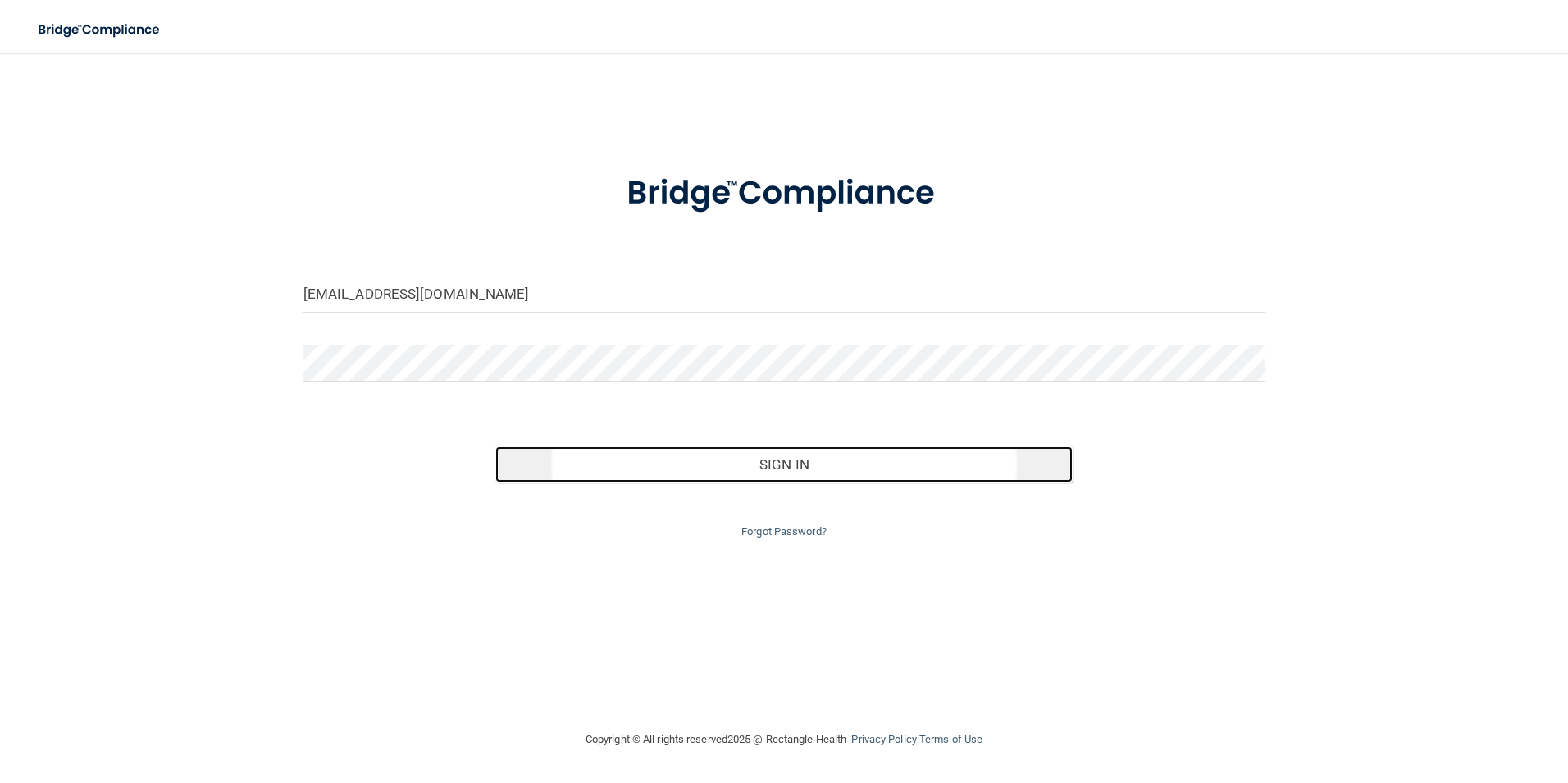
click at [781, 457] on button "Sign In" at bounding box center [784, 465] width 577 height 36
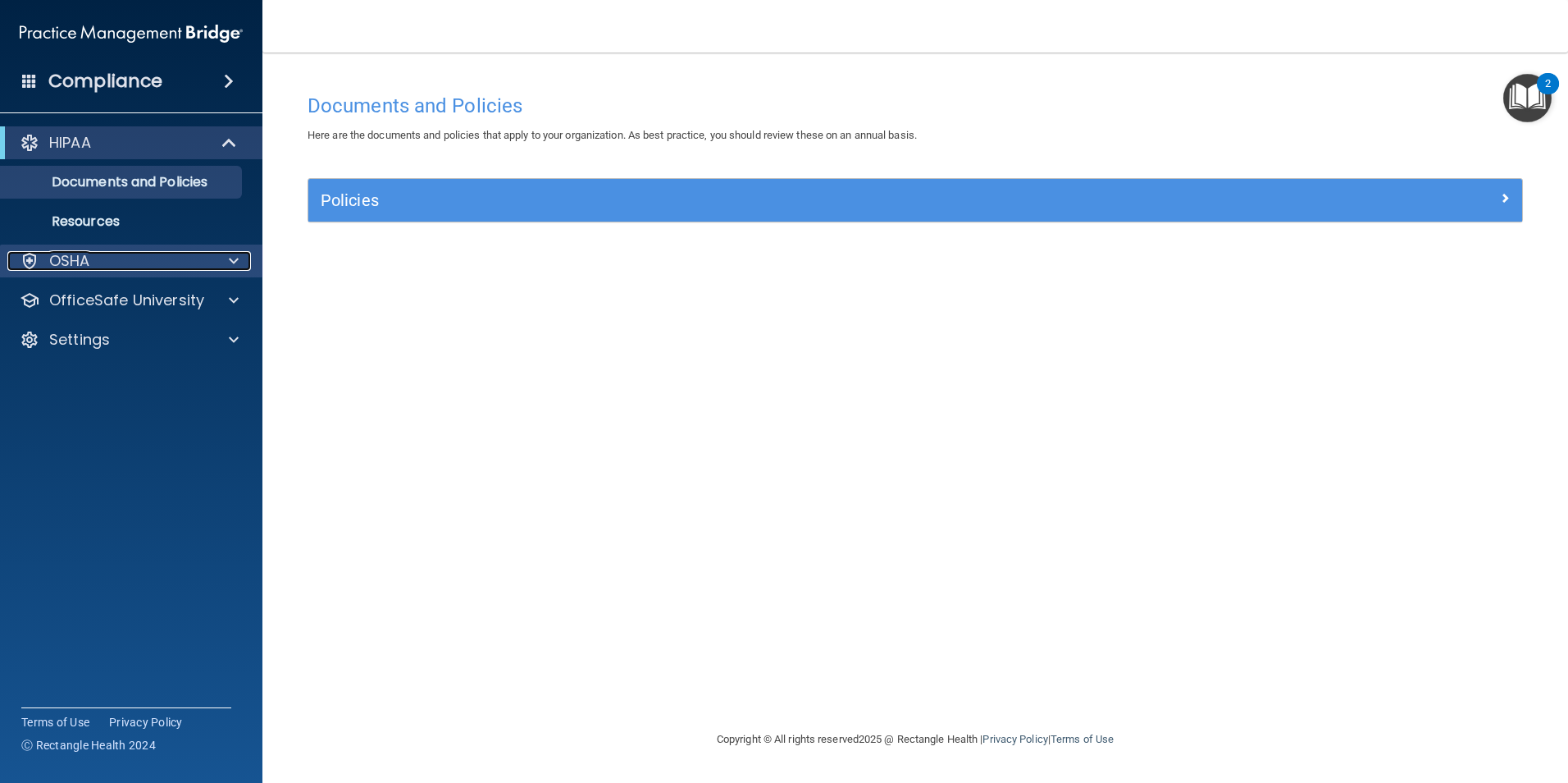
click at [201, 253] on div "OSHA" at bounding box center [109, 261] width 203 height 20
click at [236, 260] on span at bounding box center [233, 261] width 10 height 20
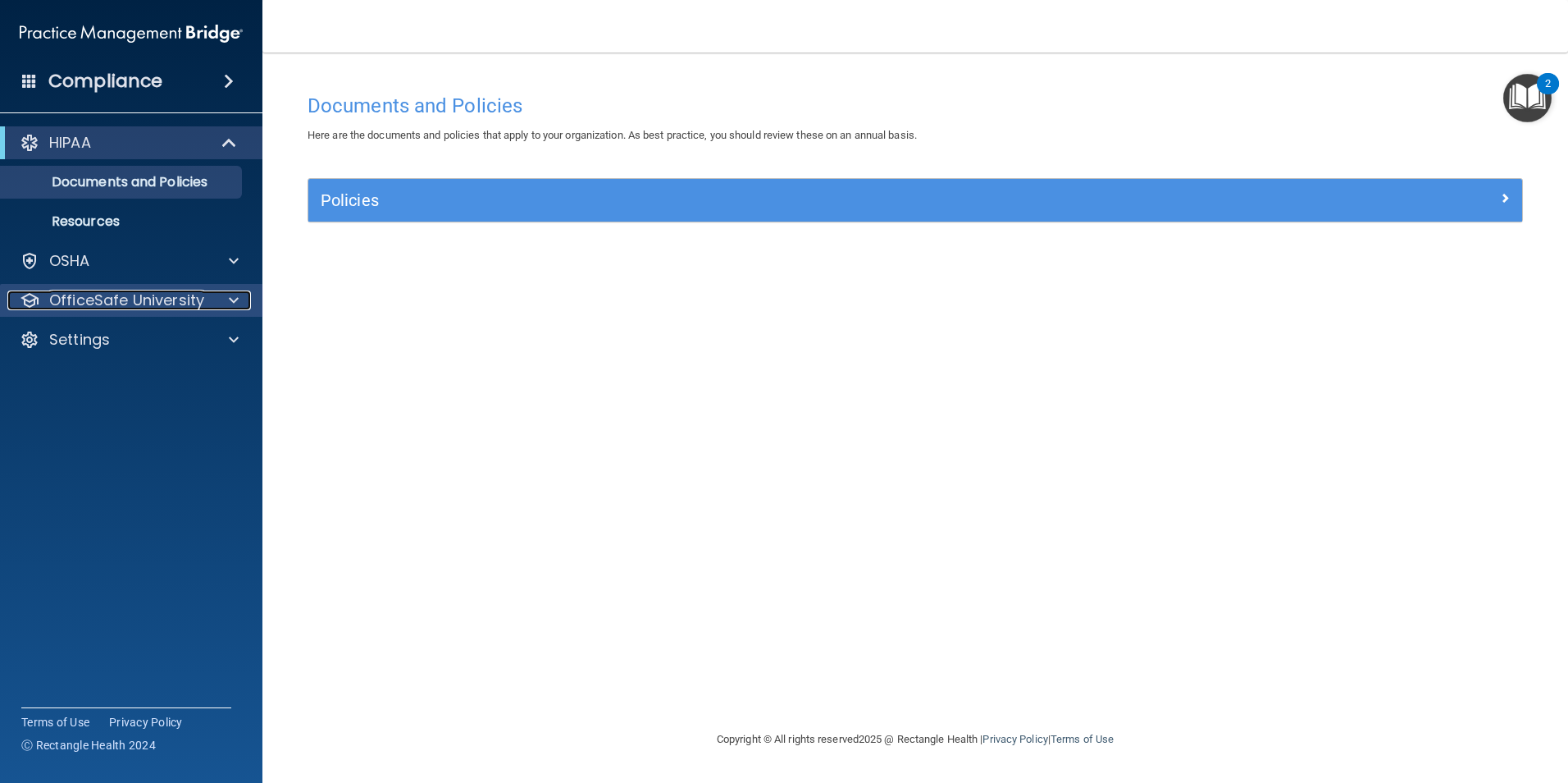
click at [226, 301] on div at bounding box center [230, 300] width 41 height 20
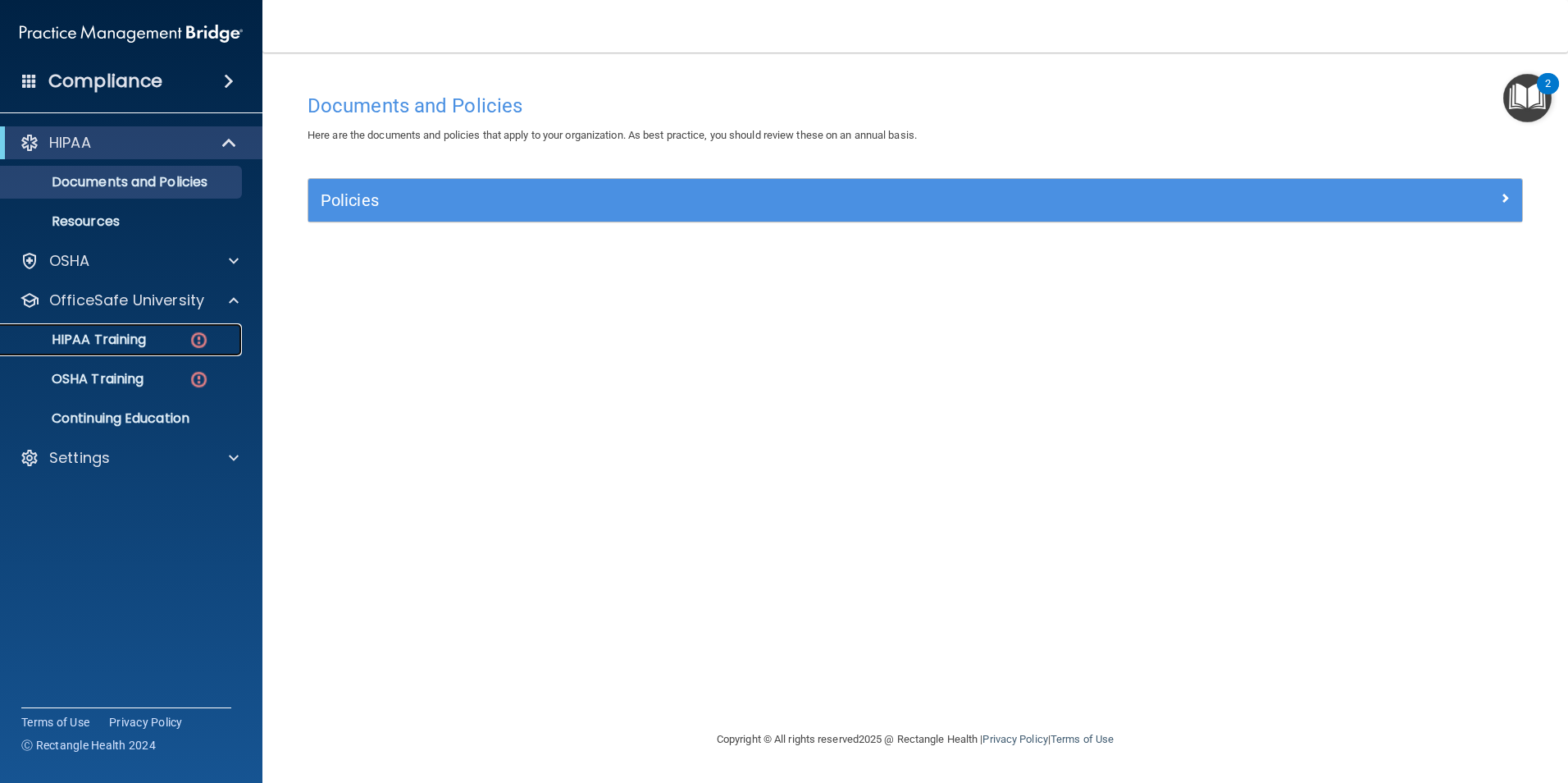
click at [133, 347] on p "HIPAA Training" at bounding box center [78, 339] width 135 height 16
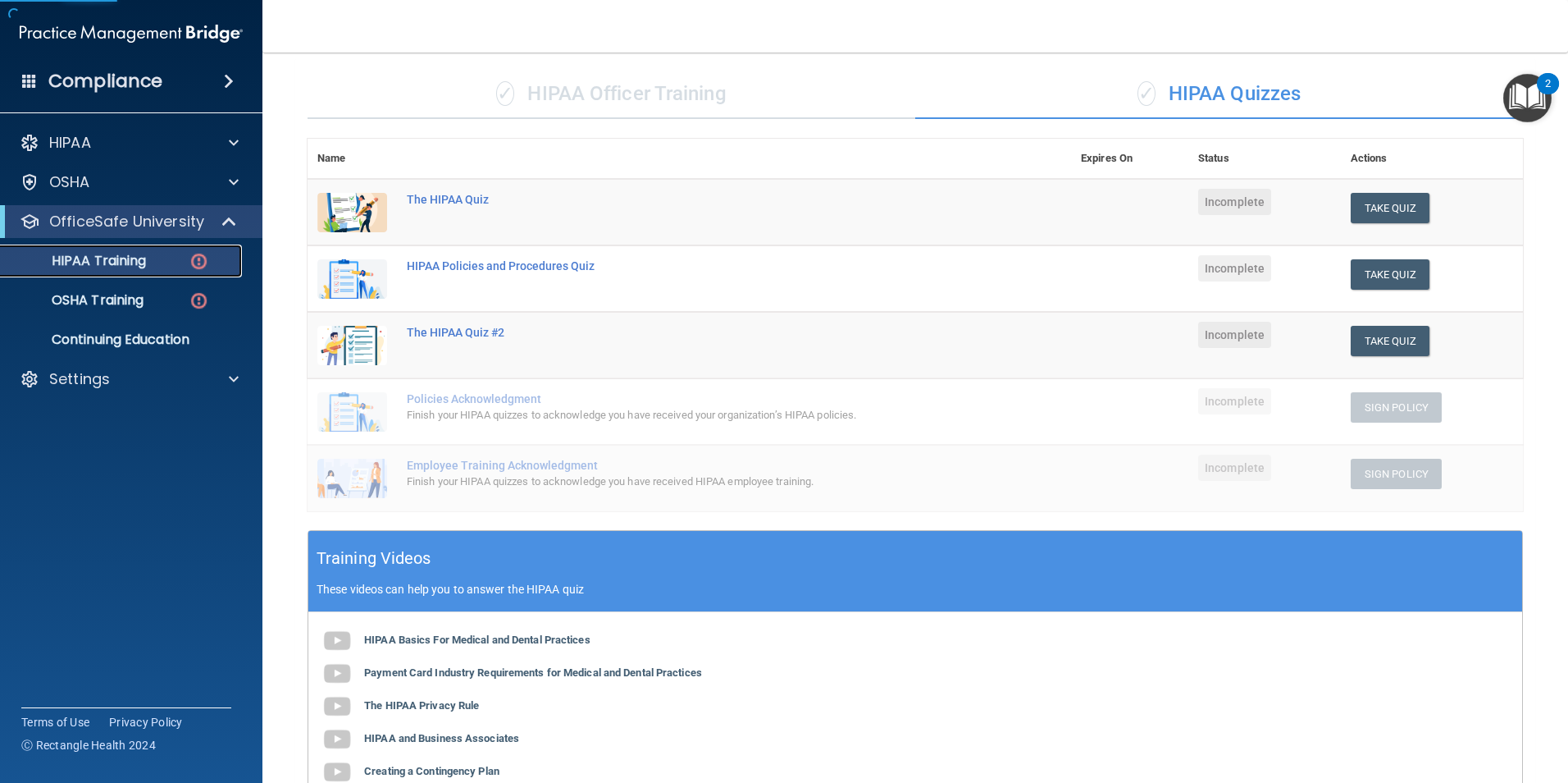
scroll to position [367, 0]
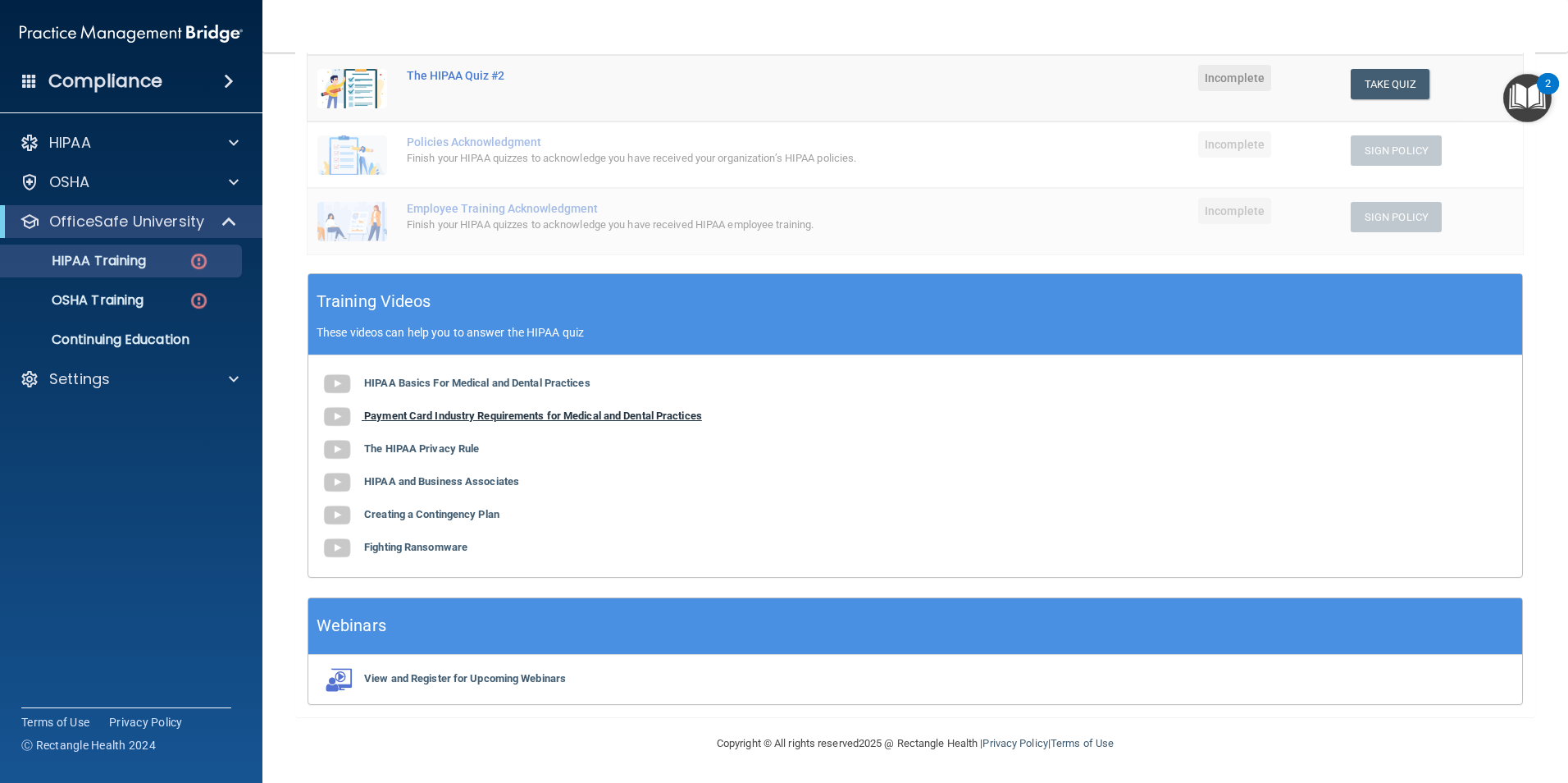
click at [532, 420] on b "Payment Card Industry Requirements for Medical and Dental Practices" at bounding box center [532, 416] width 337 height 13
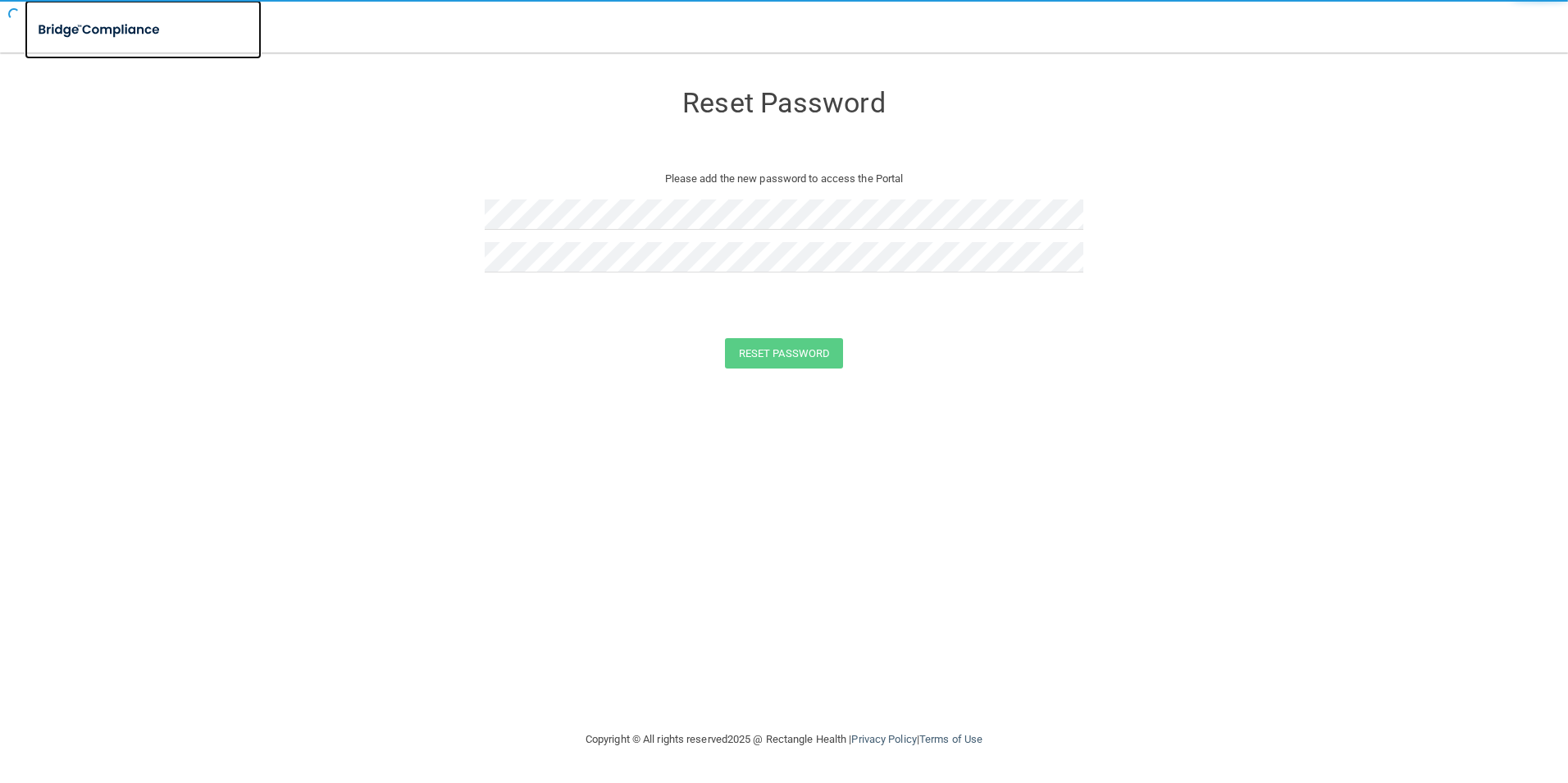
click at [150, 25] on img at bounding box center [100, 29] width 151 height 34
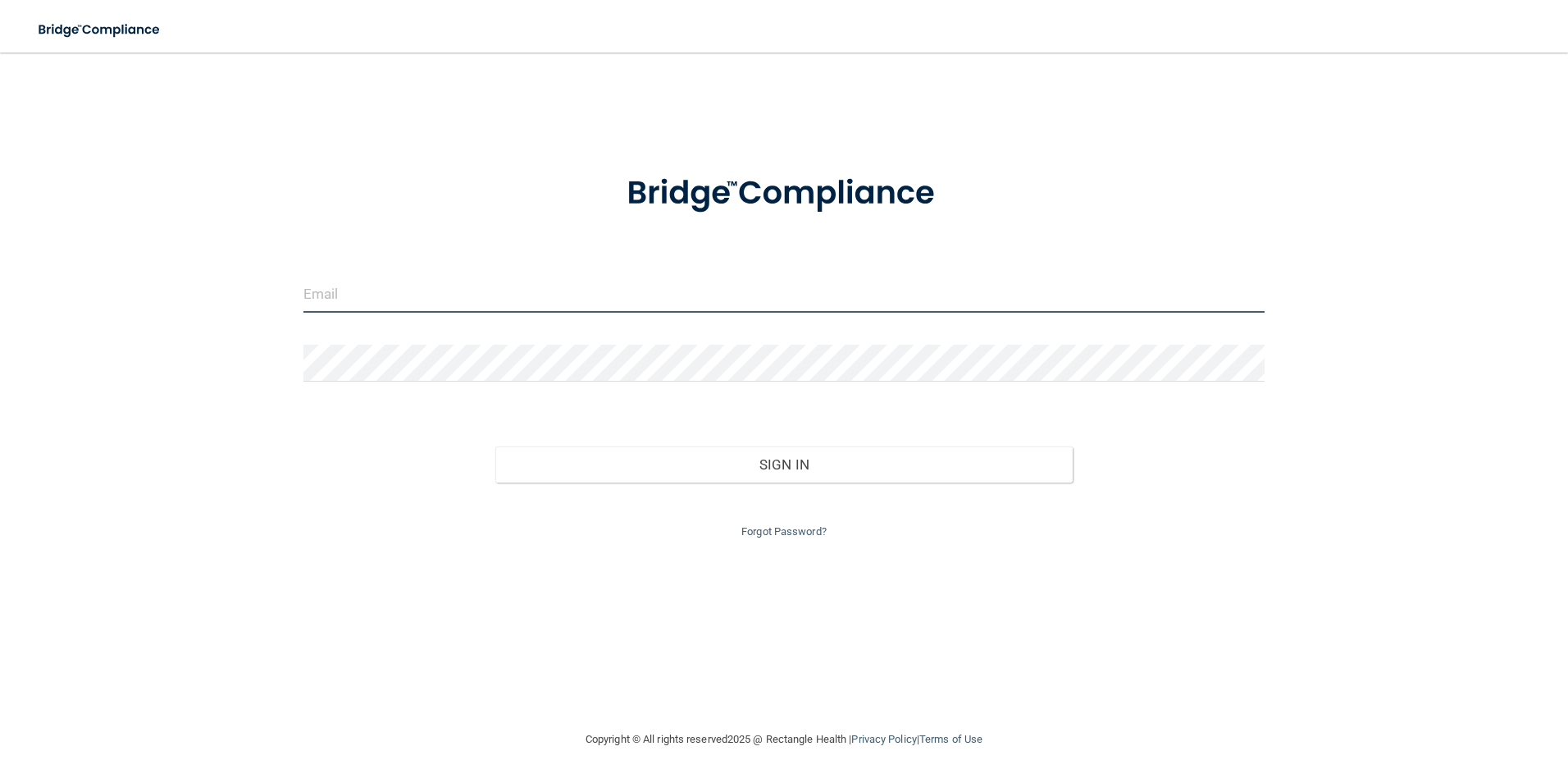
type input "[EMAIL_ADDRESS][DOMAIN_NAME]"
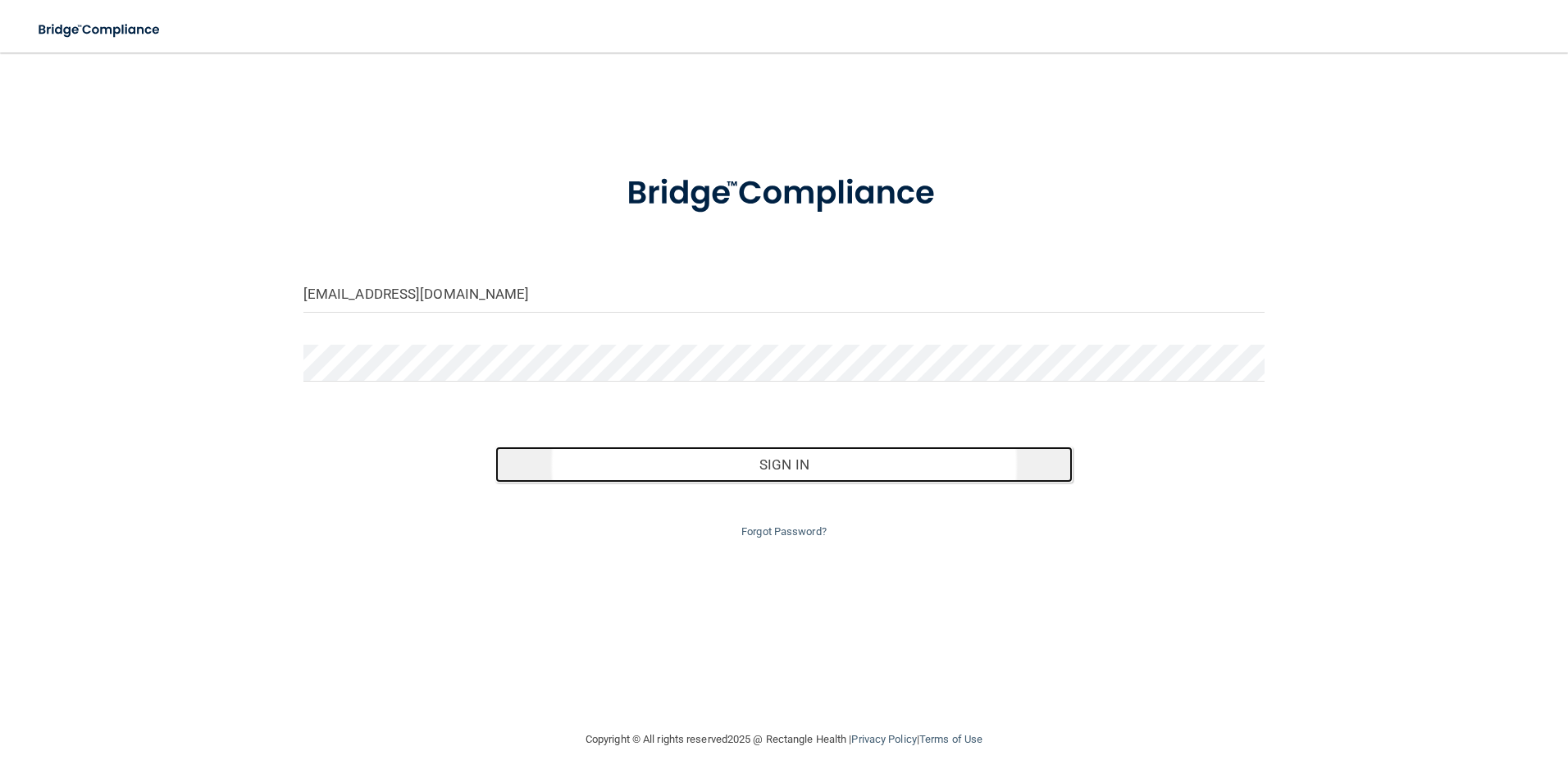
click at [816, 459] on button "Sign In" at bounding box center [784, 465] width 577 height 36
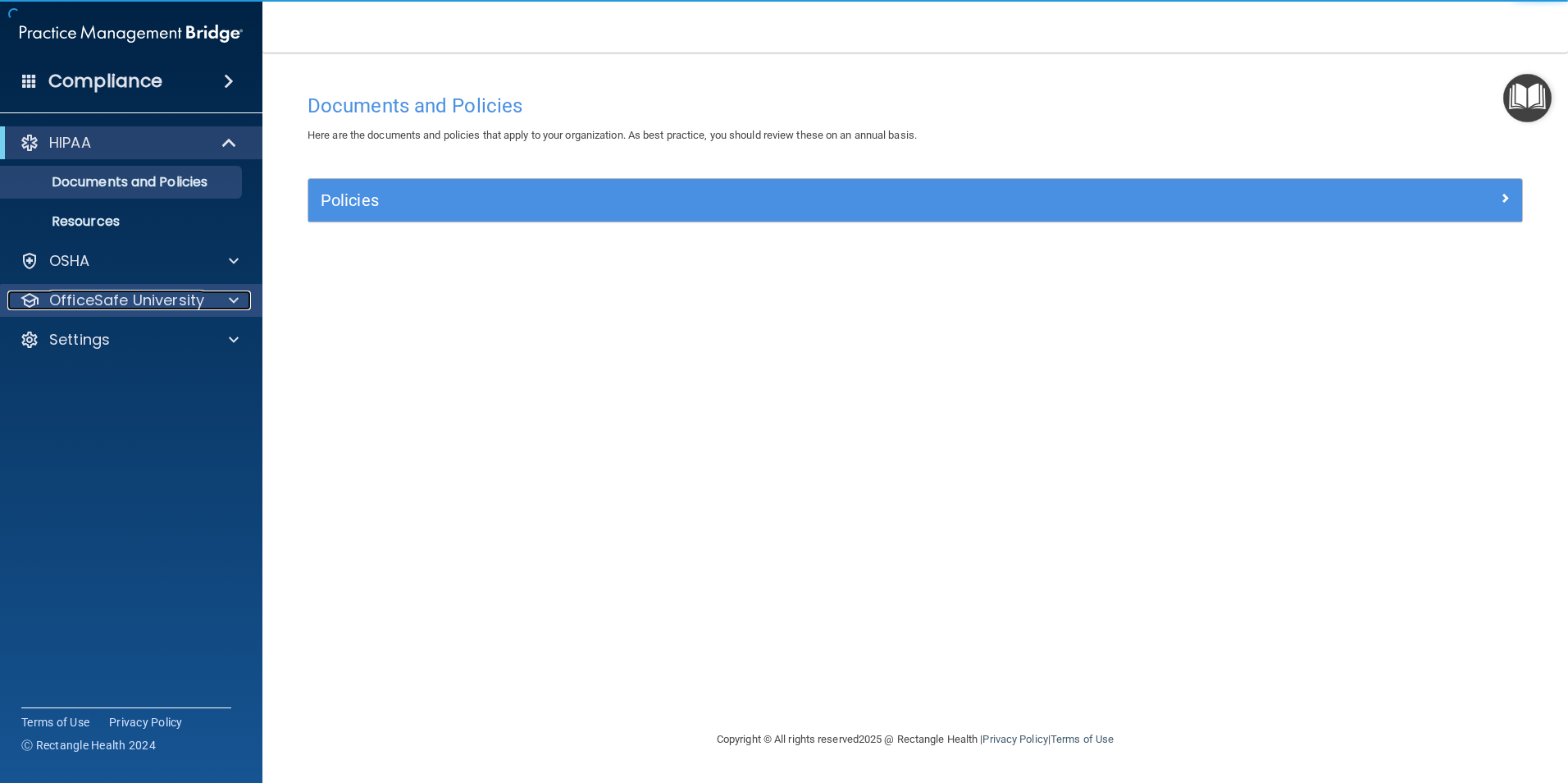
click at [212, 295] on div at bounding box center [230, 300] width 41 height 20
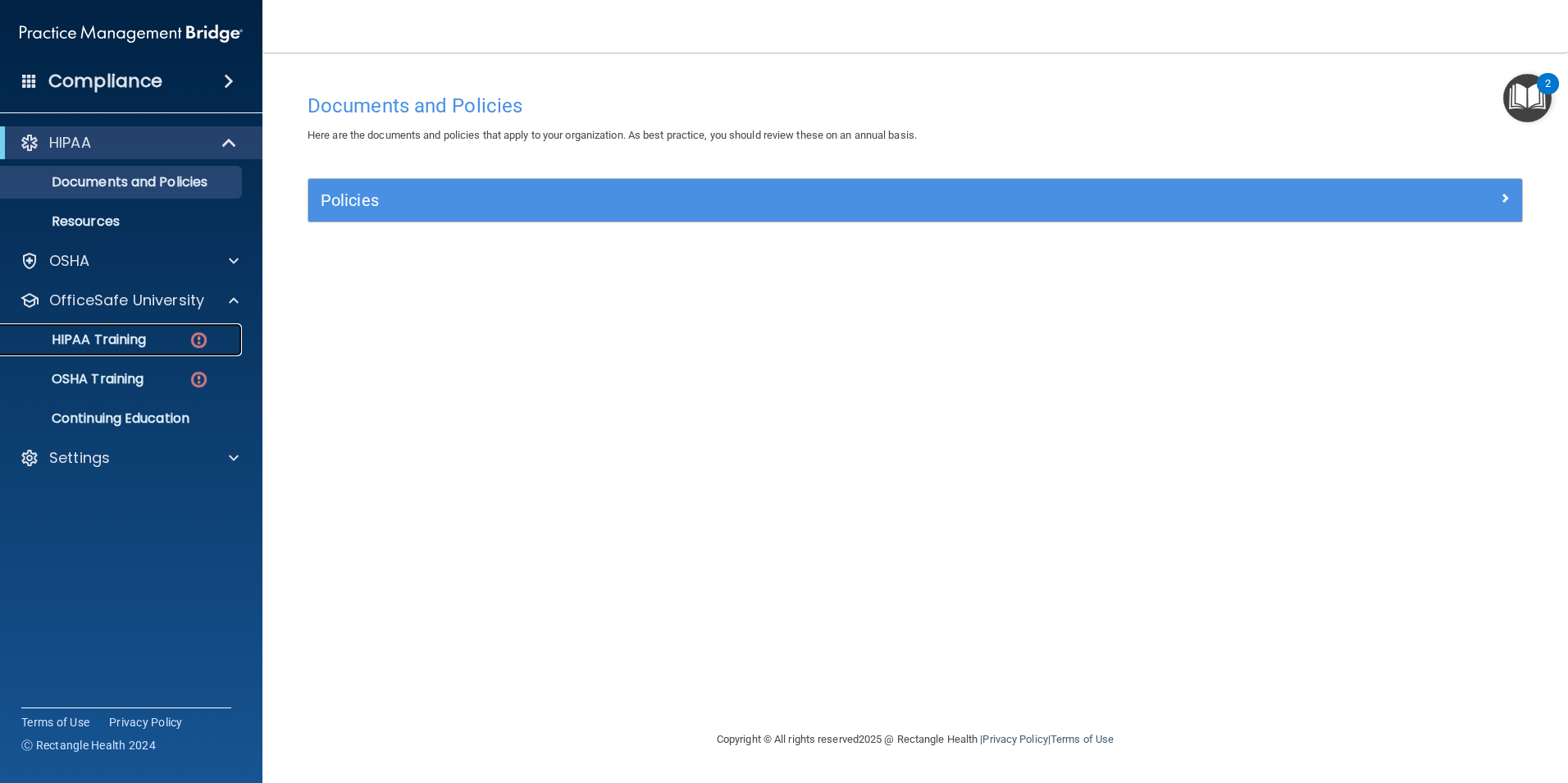
click at [154, 338] on div "HIPAA Training" at bounding box center [122, 339] width 224 height 16
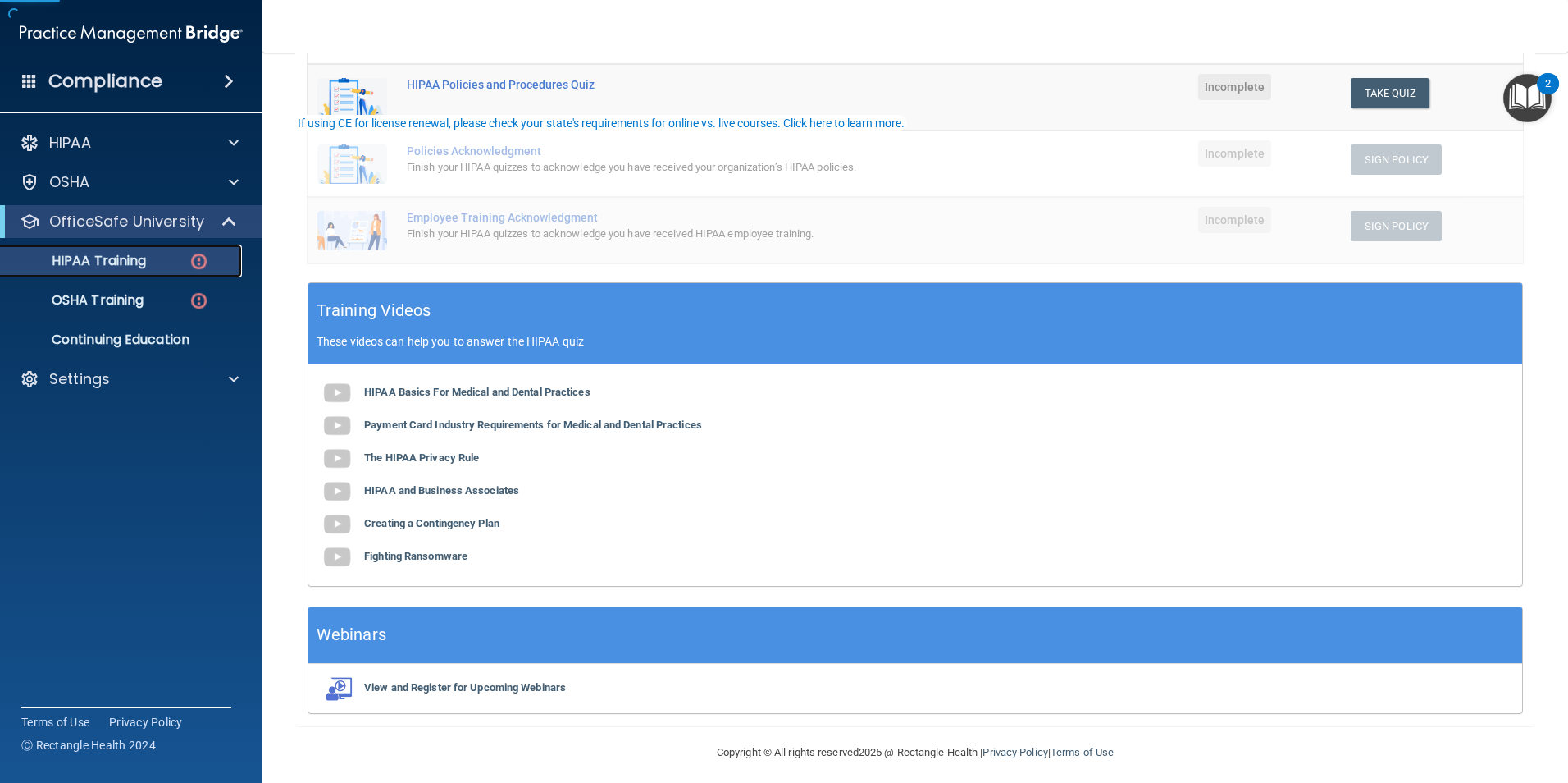
scroll to position [367, 0]
